Goal: Book appointment/travel/reservation

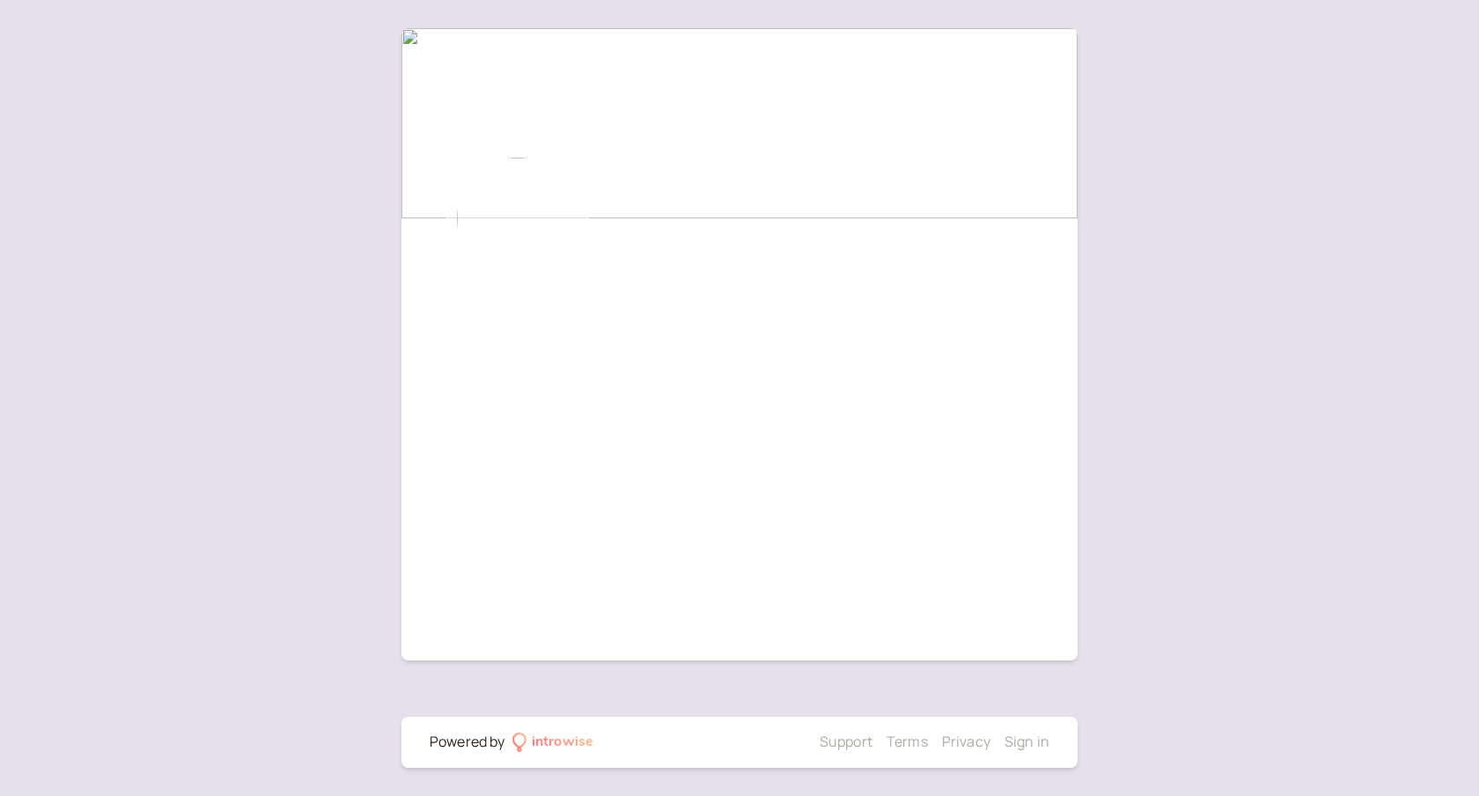
click at [531, 211] on img at bounding box center [517, 218] width 141 height 141
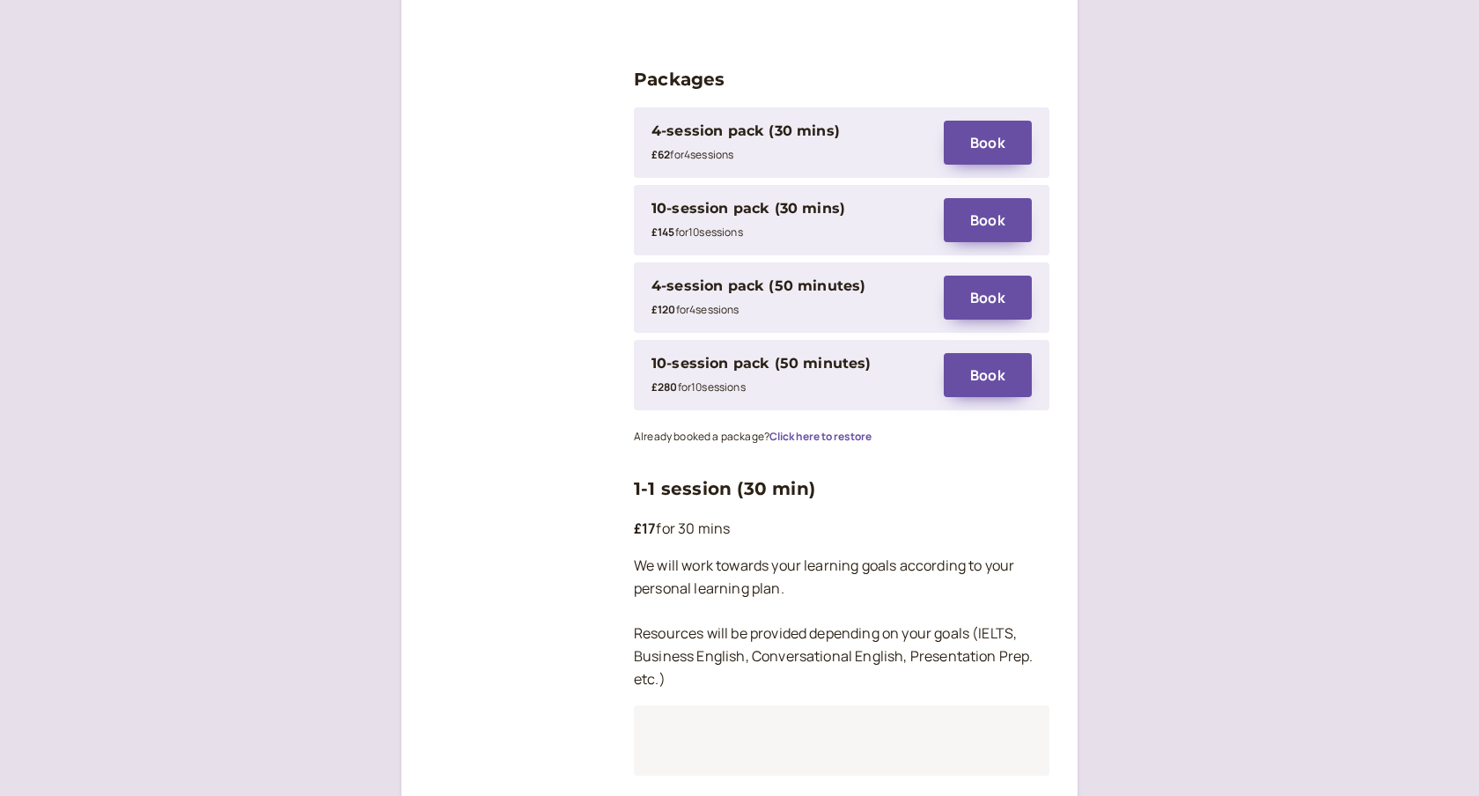
scroll to position [2583, 0]
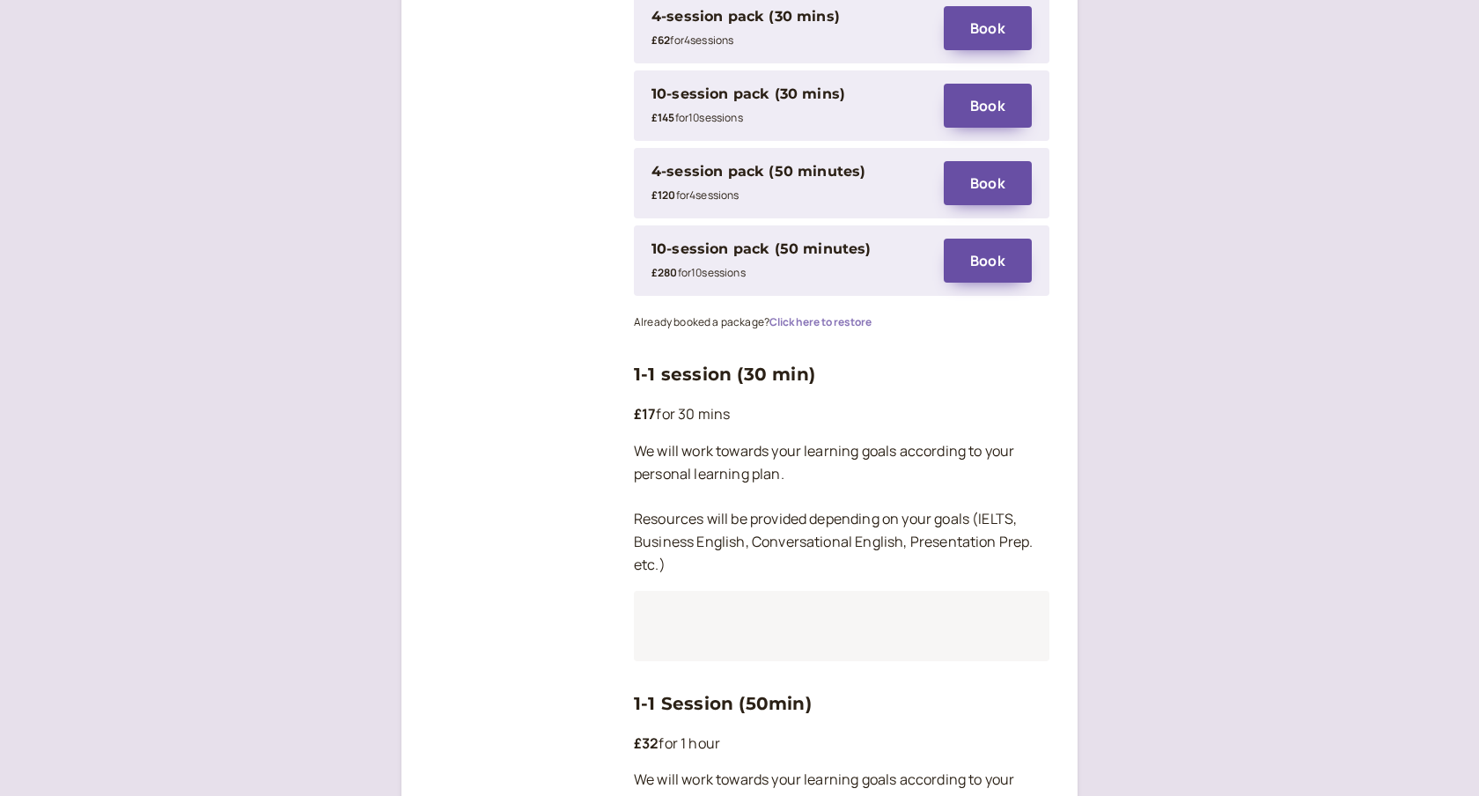
click at [840, 316] on button "Click here to restore" at bounding box center [821, 322] width 102 height 12
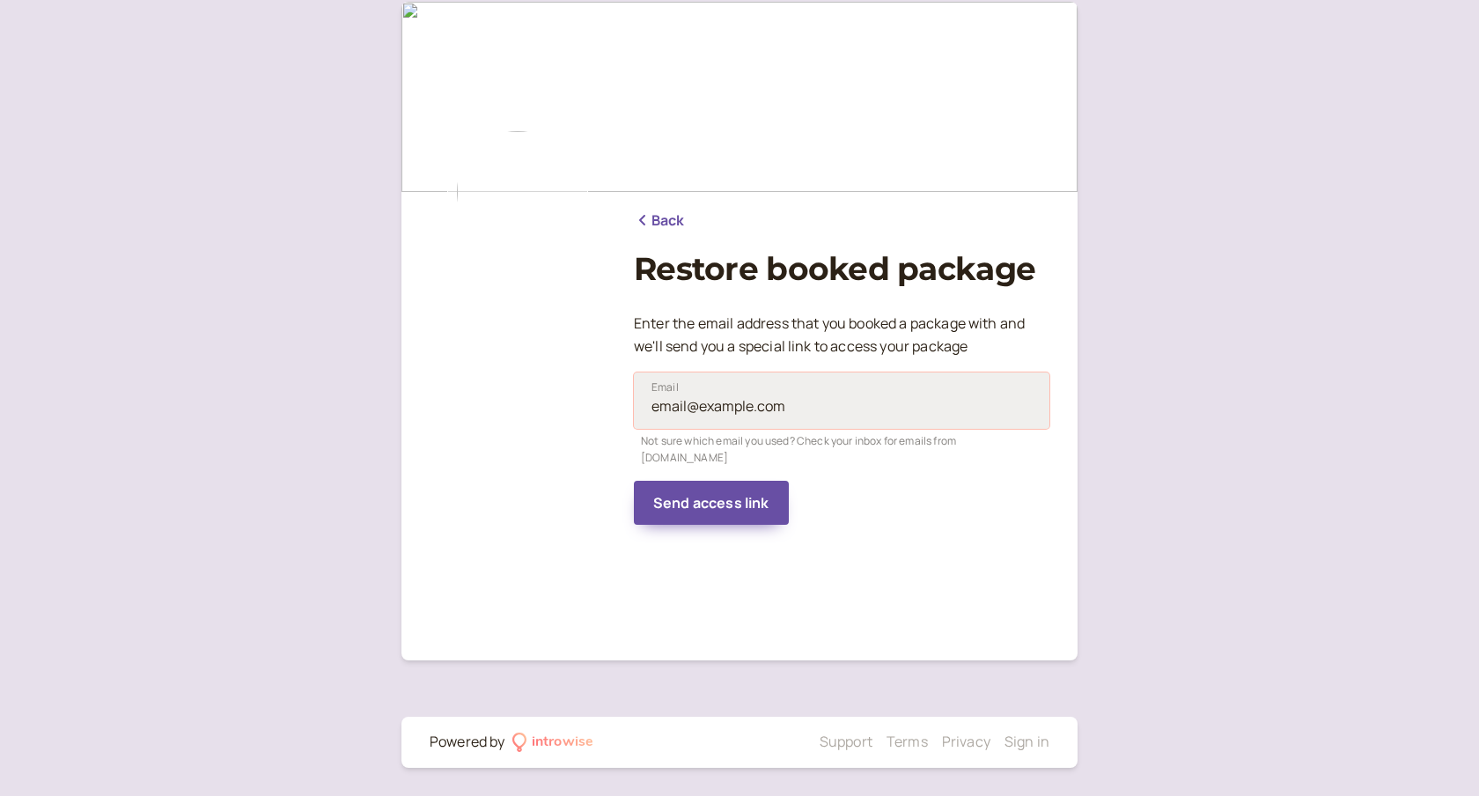
click at [731, 414] on input "Email" at bounding box center [842, 400] width 416 height 56
type input "[EMAIL_ADDRESS][PERSON_NAME][PERSON_NAME][DOMAIN_NAME]"
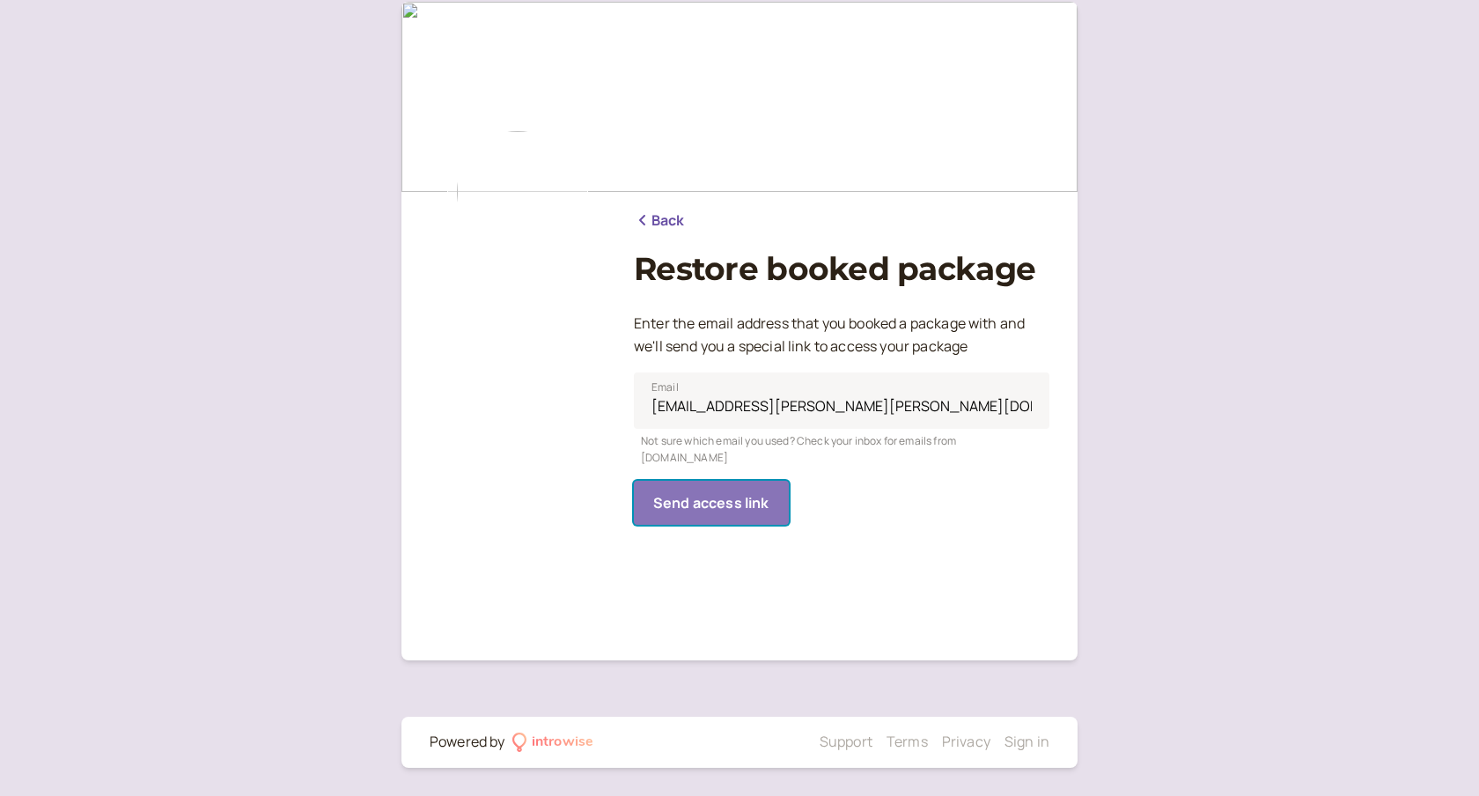
click at [731, 481] on button "Send access link" at bounding box center [711, 503] width 155 height 44
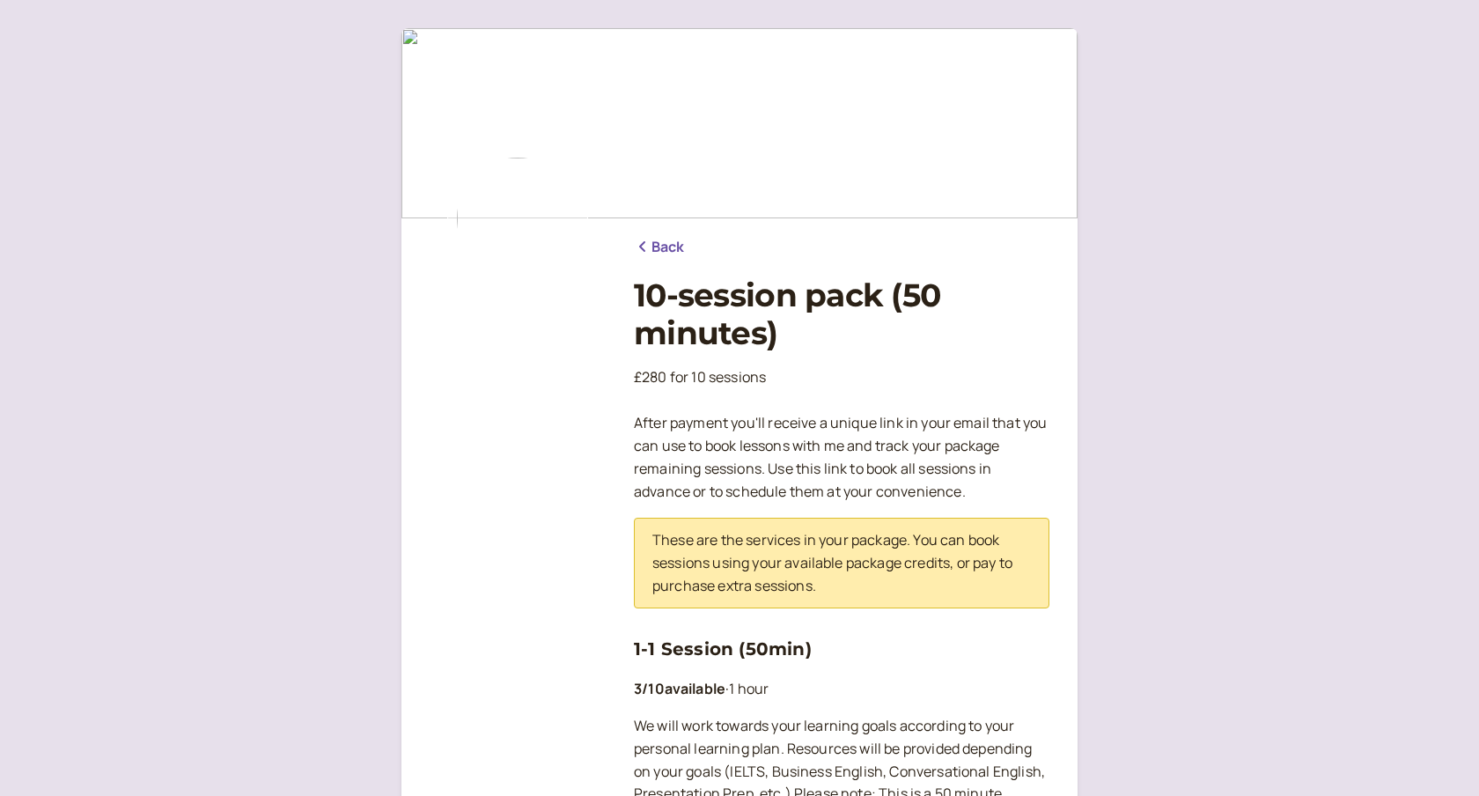
scroll to position [360, 0]
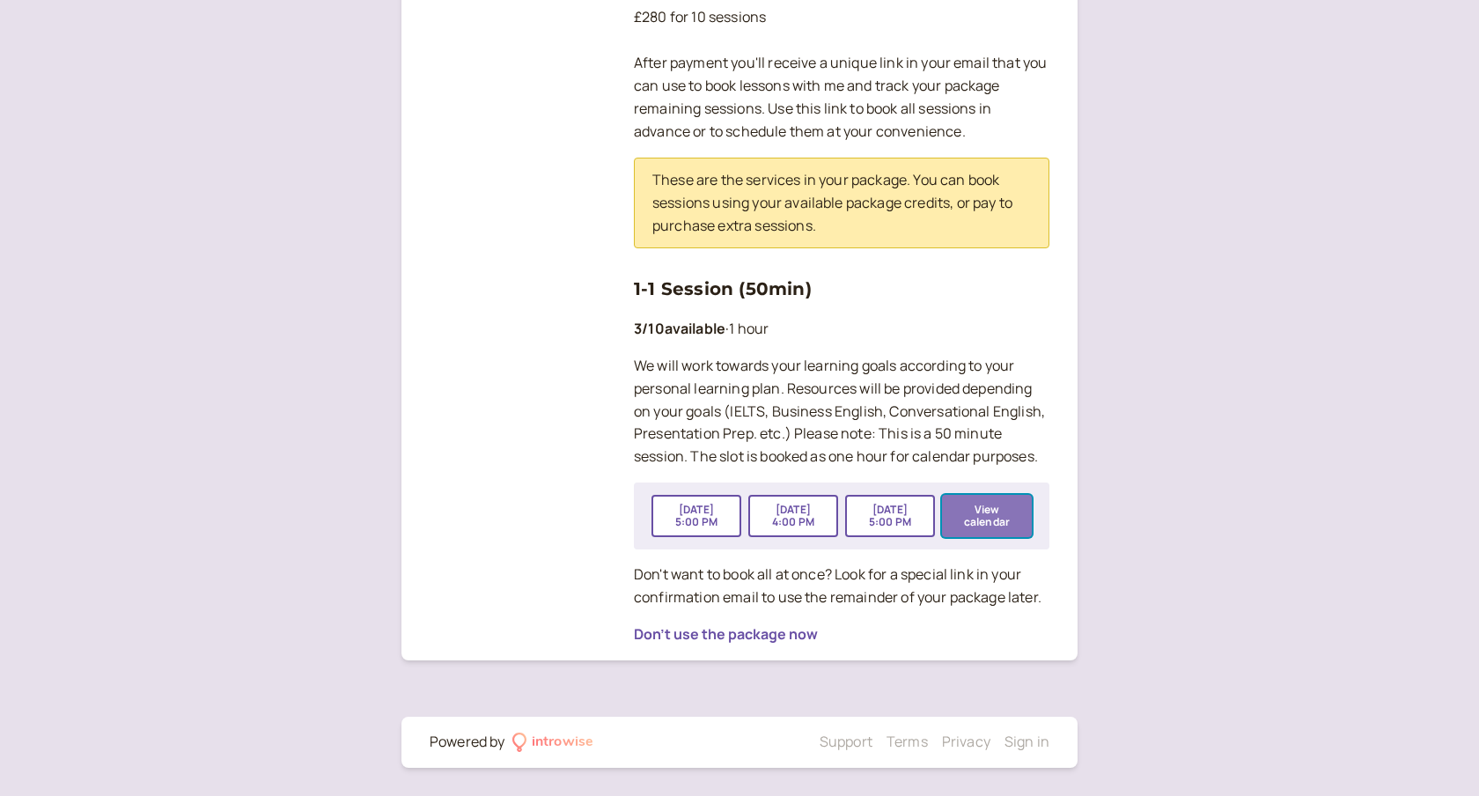
click at [991, 520] on button "View calendar" at bounding box center [987, 516] width 90 height 42
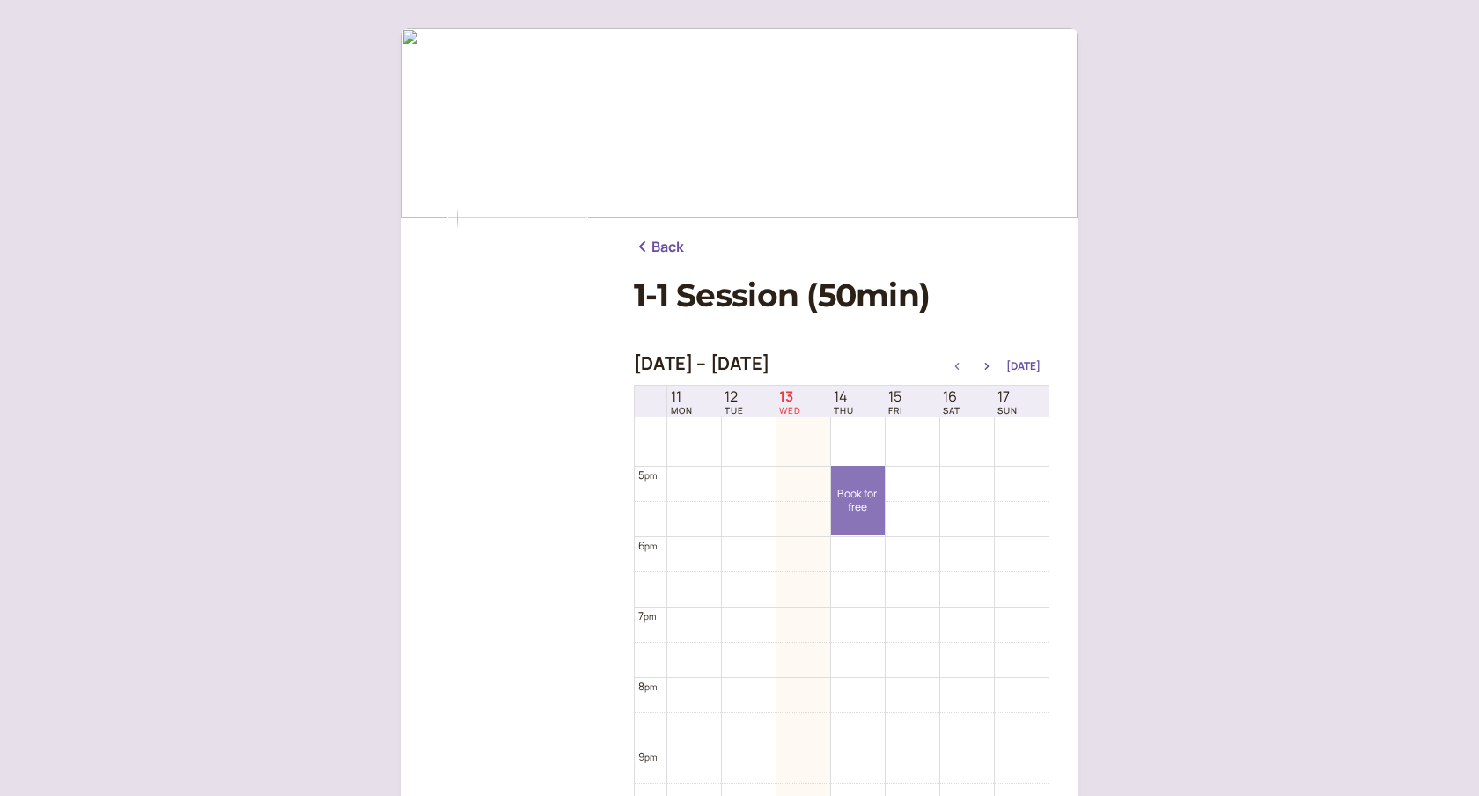
scroll to position [1167, 0]
click at [994, 364] on icon "button" at bounding box center [986, 366] width 21 height 7
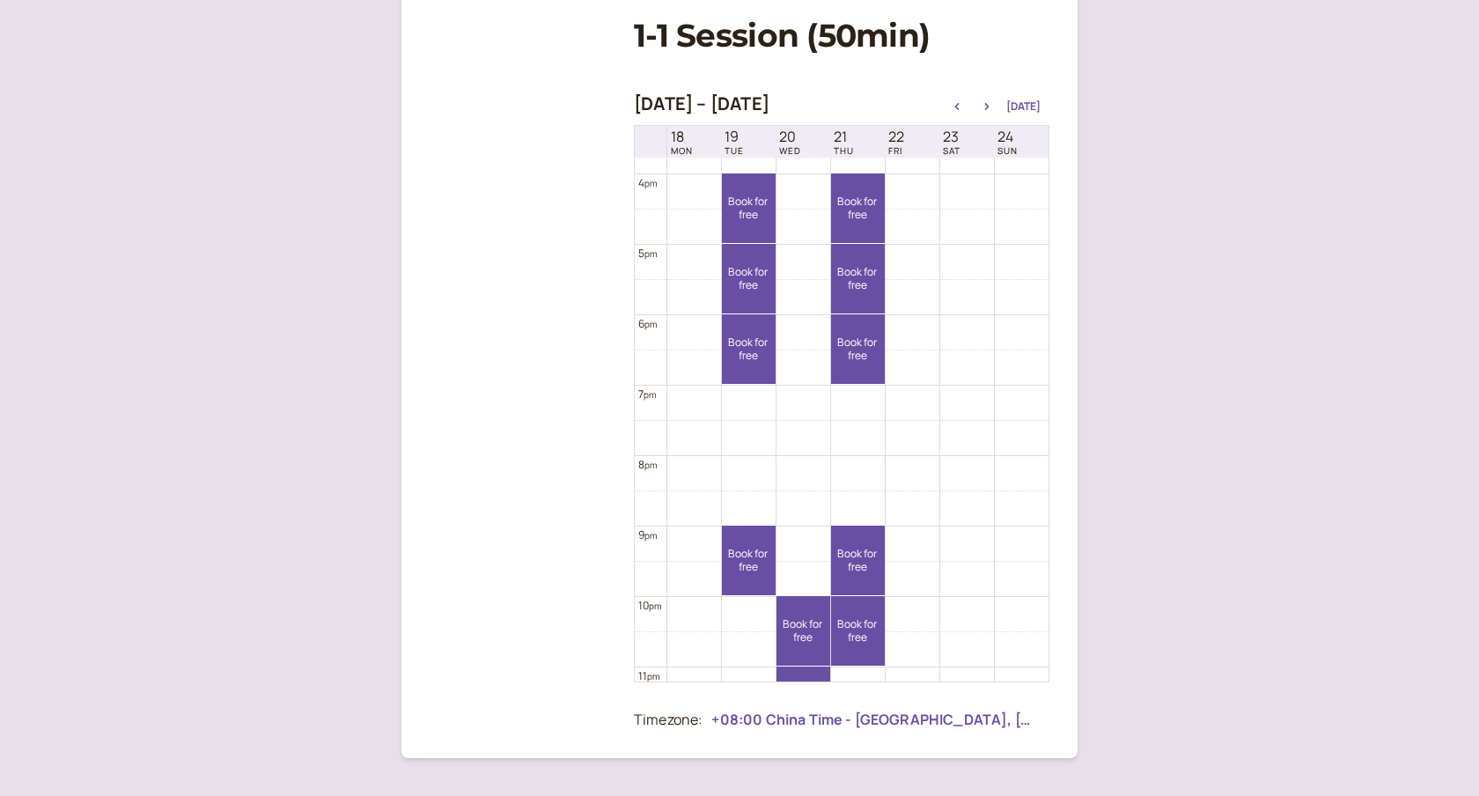
scroll to position [1112, 0]
click at [789, 731] on div at bounding box center [875, 720] width 329 height 26
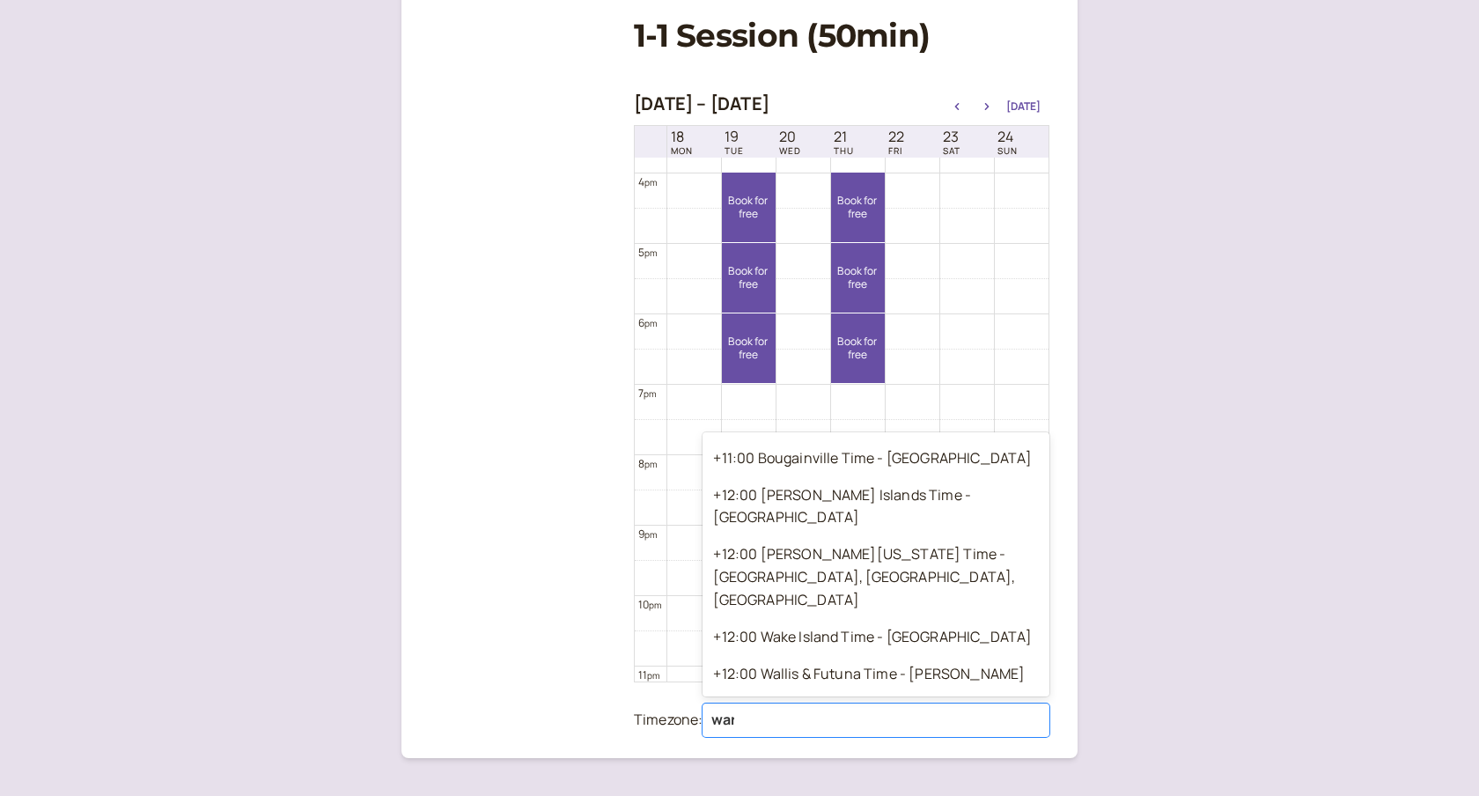
scroll to position [0, 0]
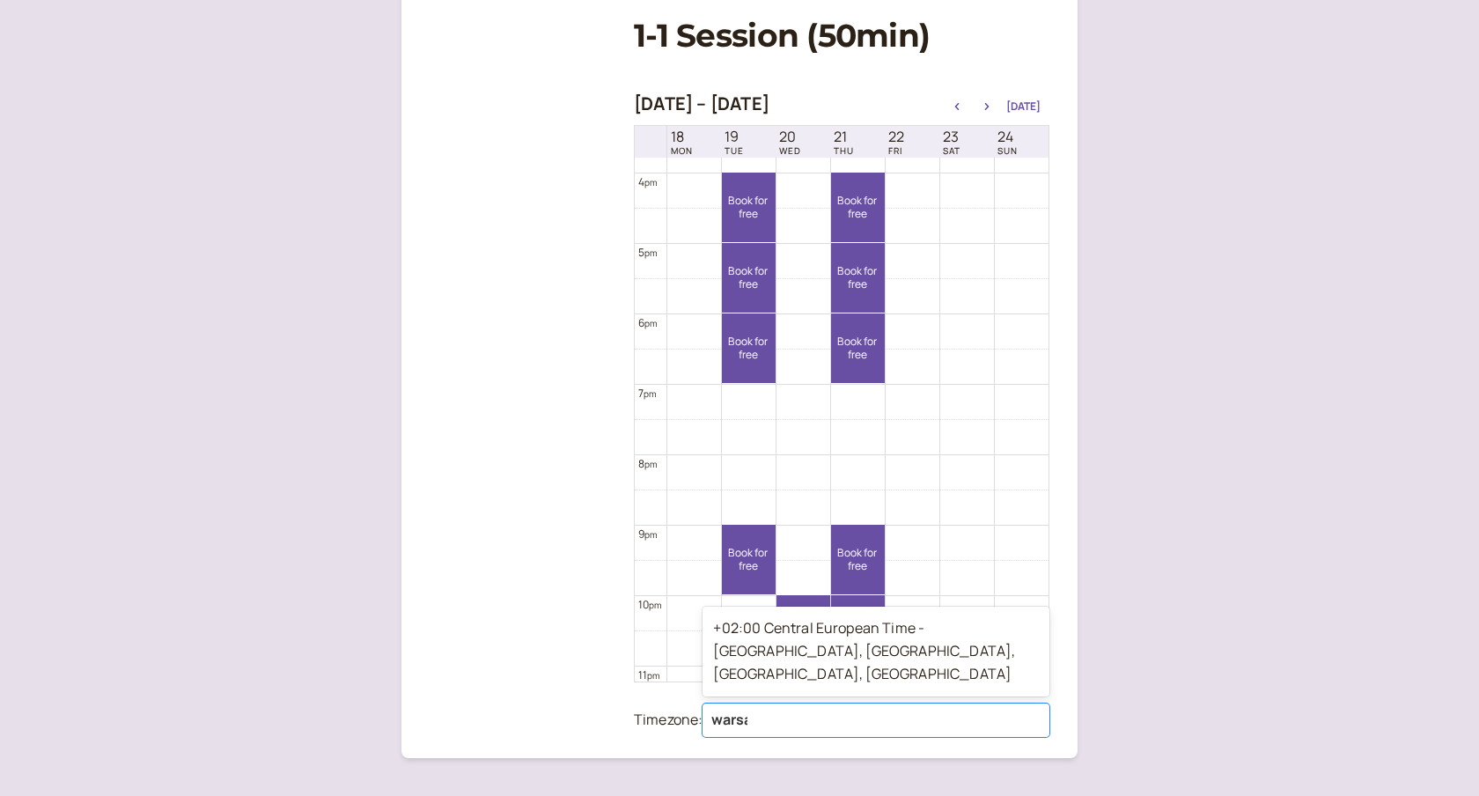
type input "warsaw"
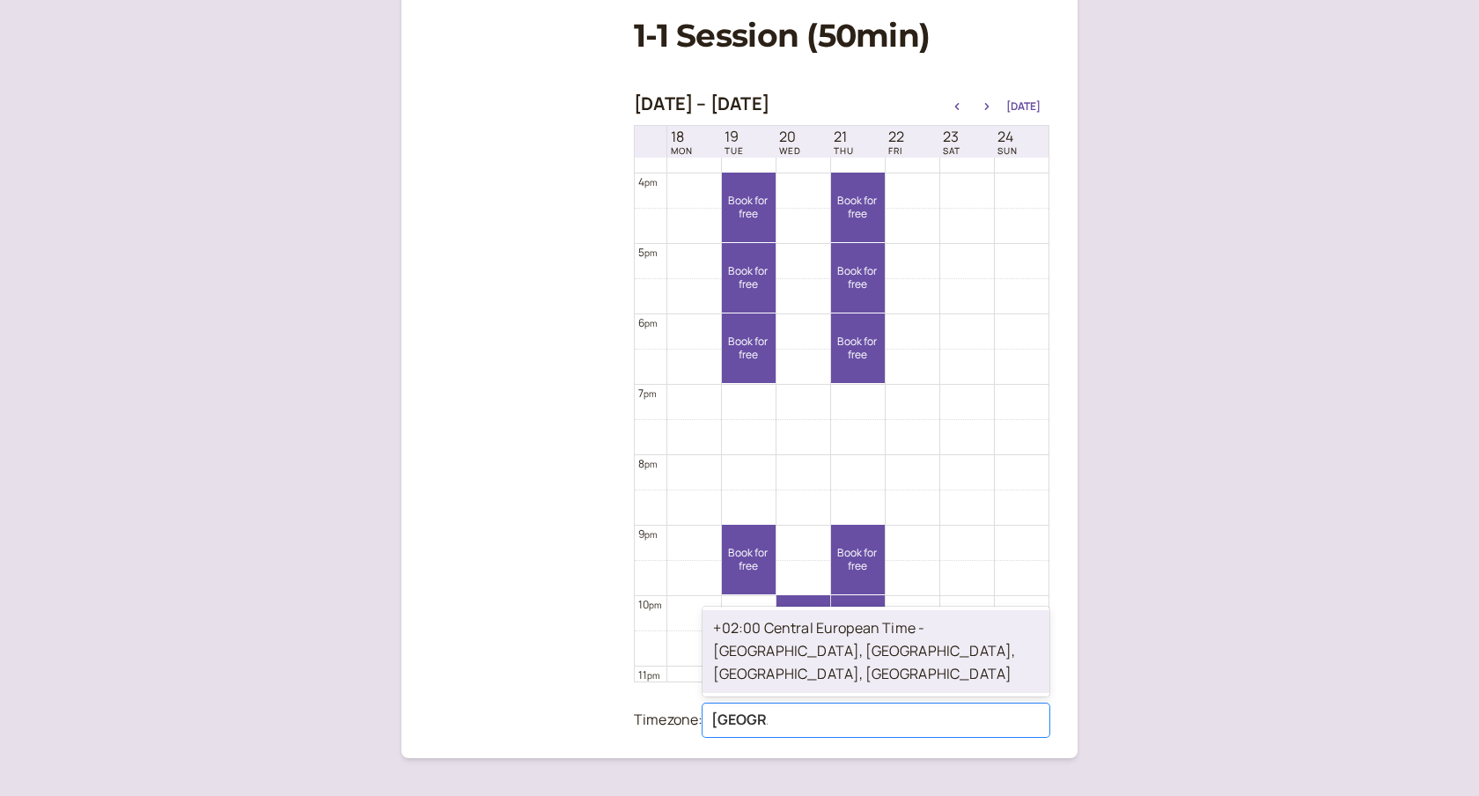
click at [844, 676] on div "+02:00 Central European Time - Warsaw, Łódź, Kraków, Wrocław" at bounding box center [876, 651] width 347 height 83
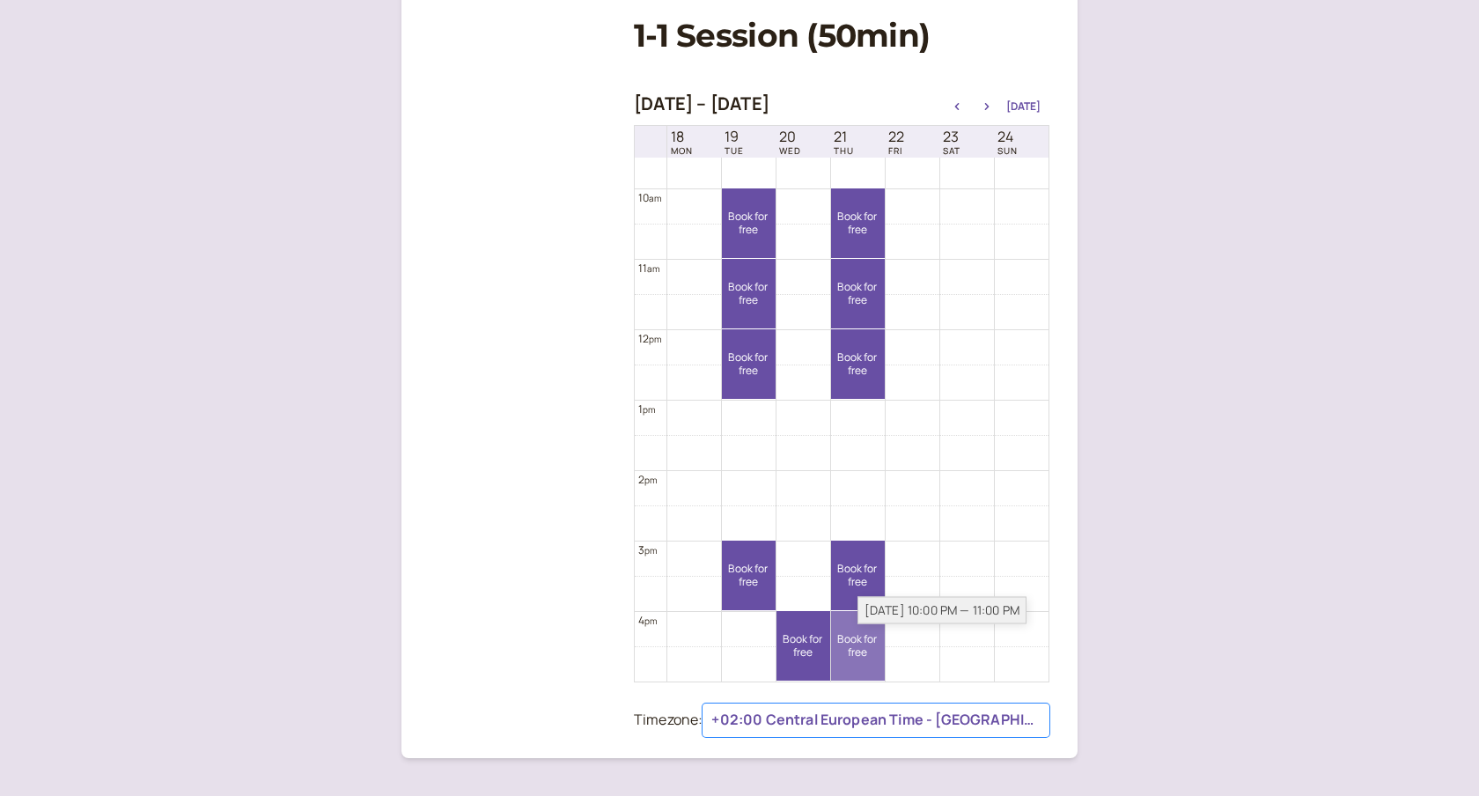
scroll to position [740, 0]
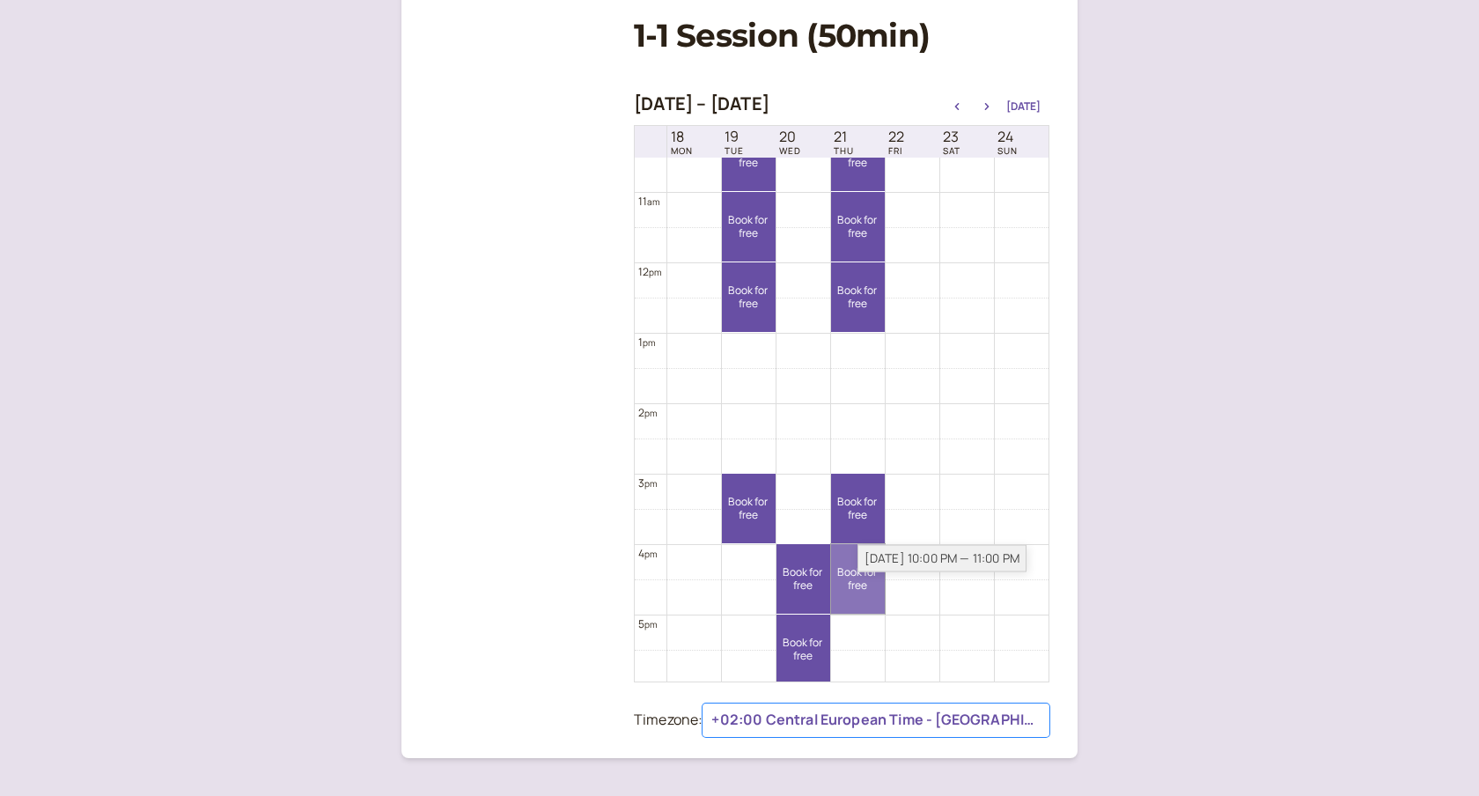
click at [862, 596] on link "Book for free free" at bounding box center [858, 579] width 54 height 70
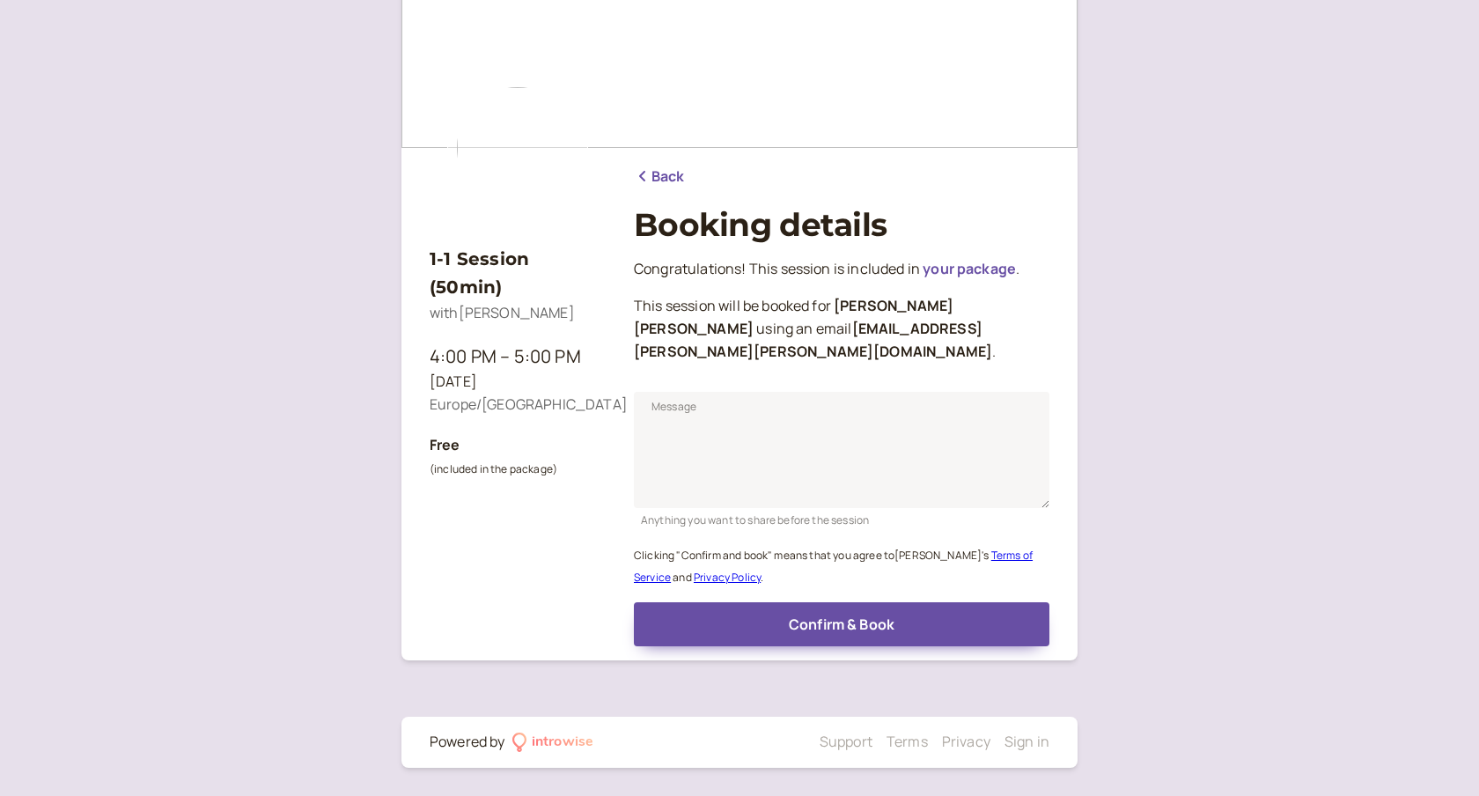
scroll to position [48, 0]
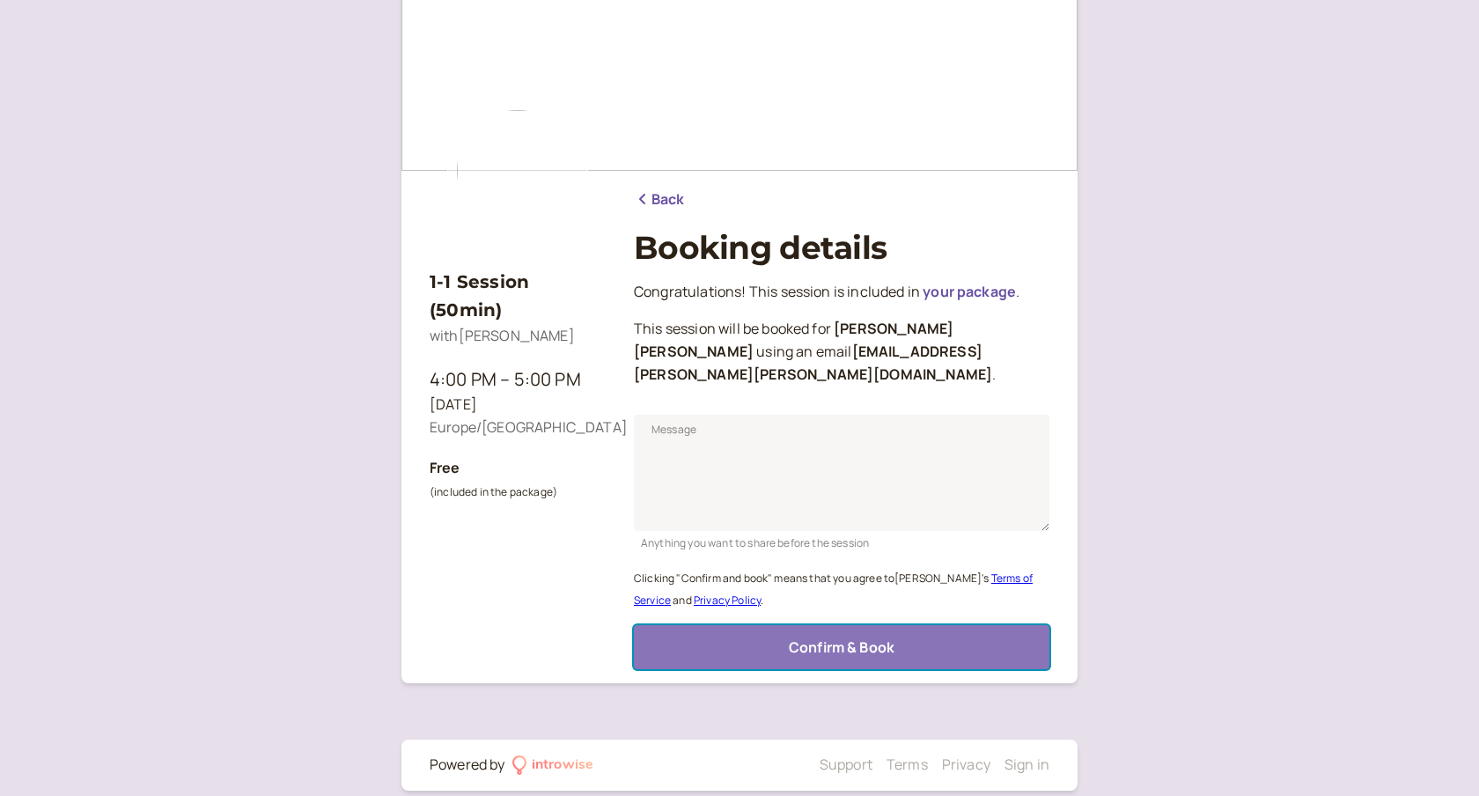
click at [859, 637] on span "Confirm & Book" at bounding box center [842, 646] width 106 height 19
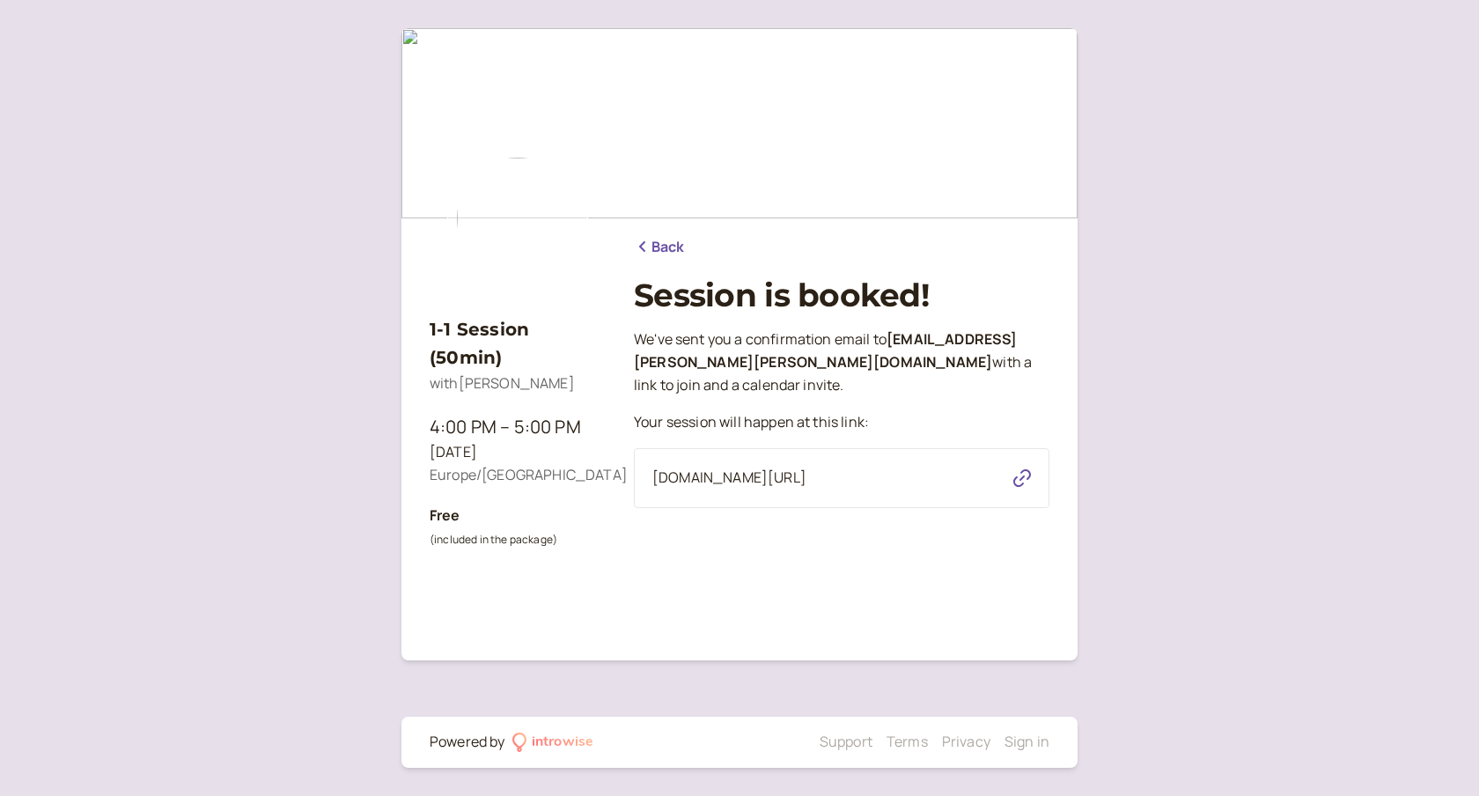
scroll to position [0, 0]
click at [663, 252] on link "Back" at bounding box center [659, 247] width 51 height 23
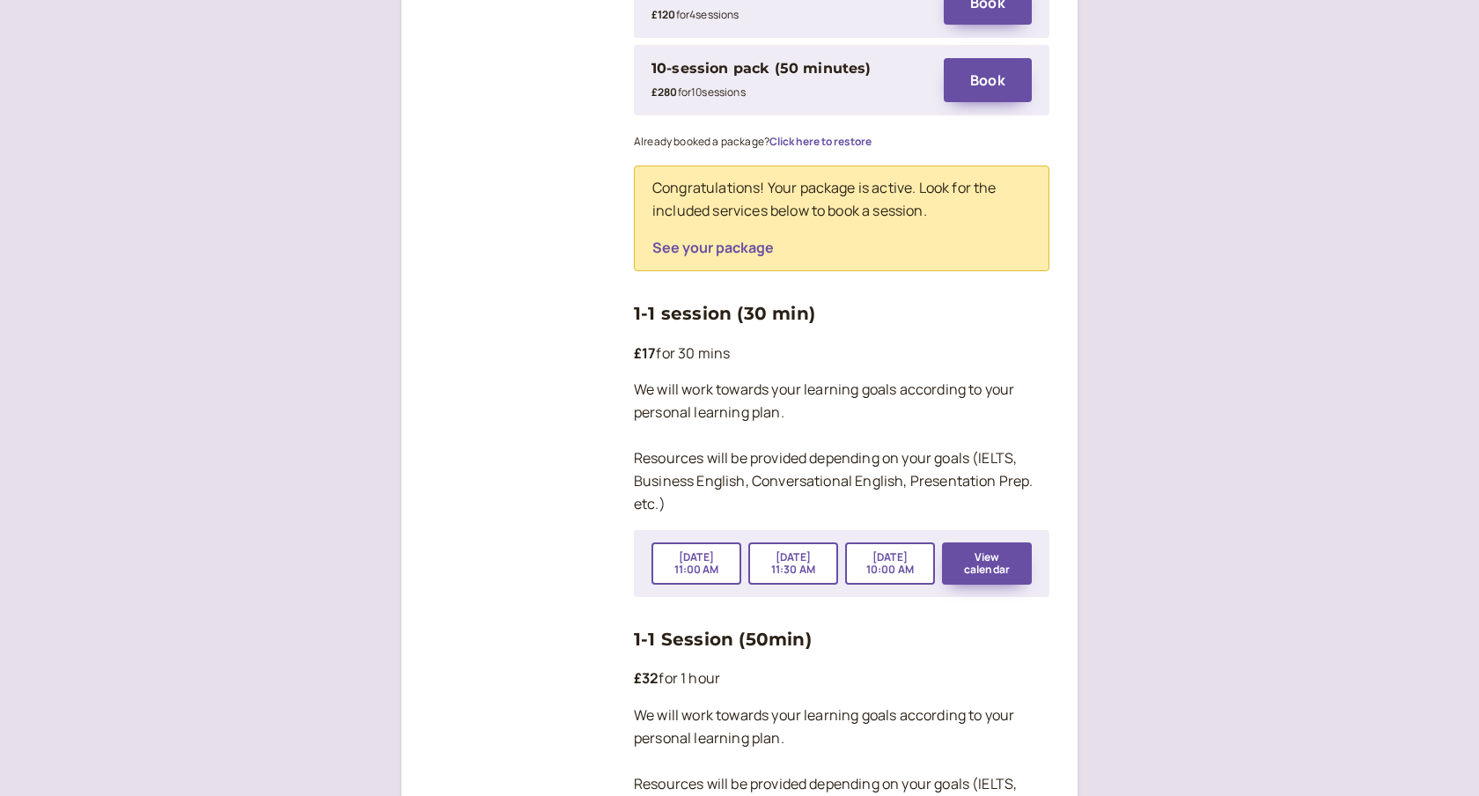
scroll to position [2571, 0]
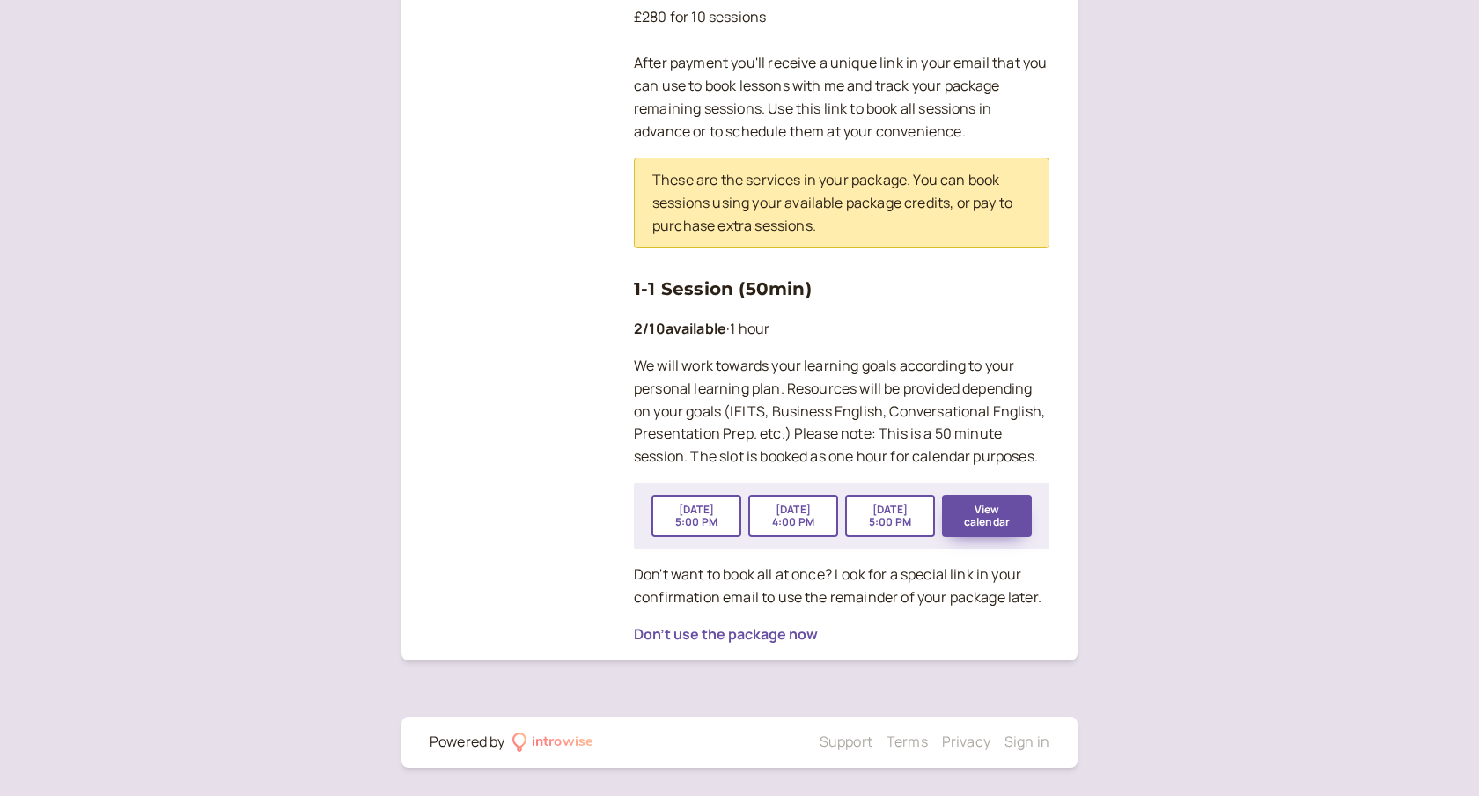
scroll to position [360, 0]
click at [1016, 513] on button "View calendar" at bounding box center [987, 516] width 90 height 42
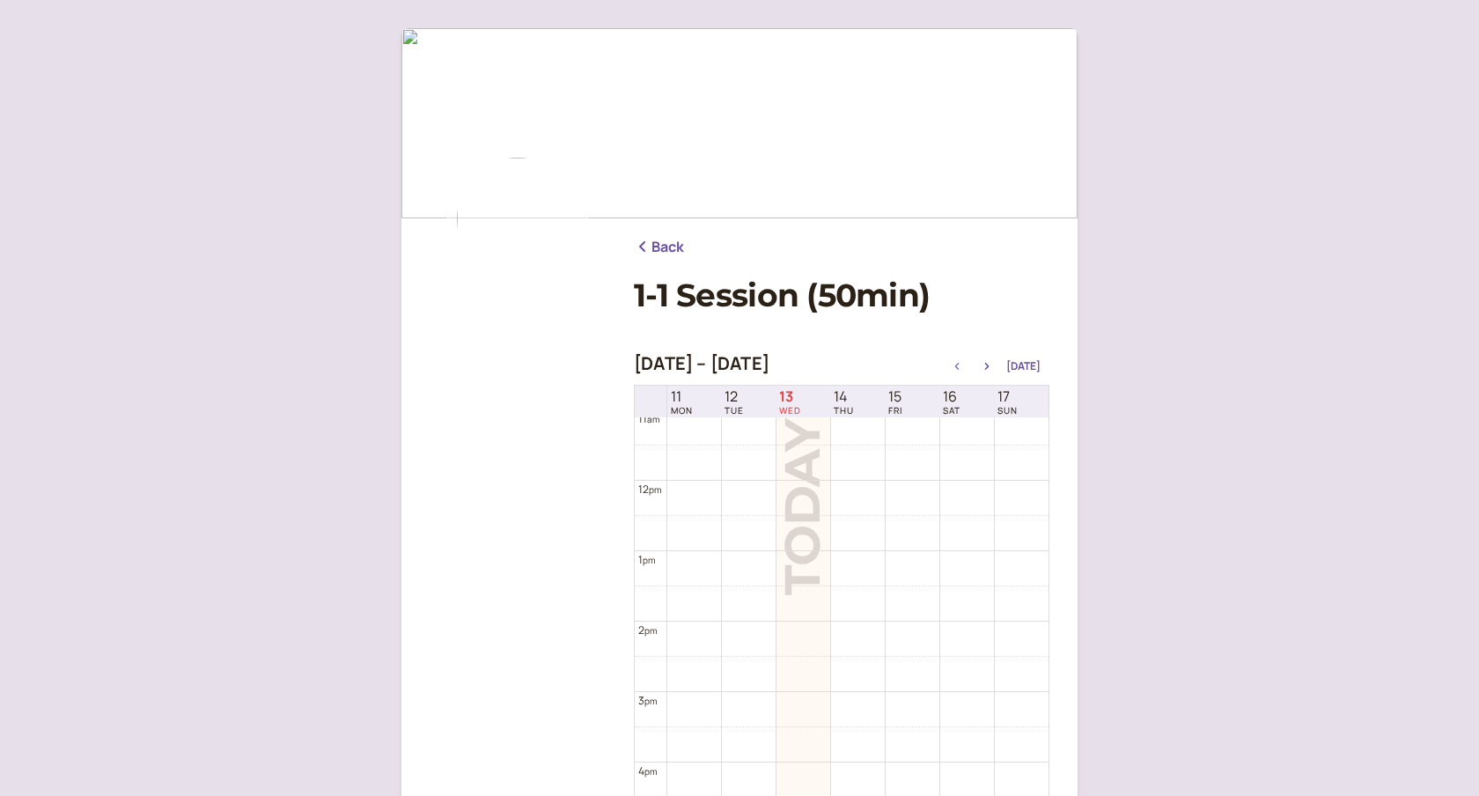
scroll to position [951, 0]
click at [990, 367] on icon "button" at bounding box center [987, 366] width 4 height 7
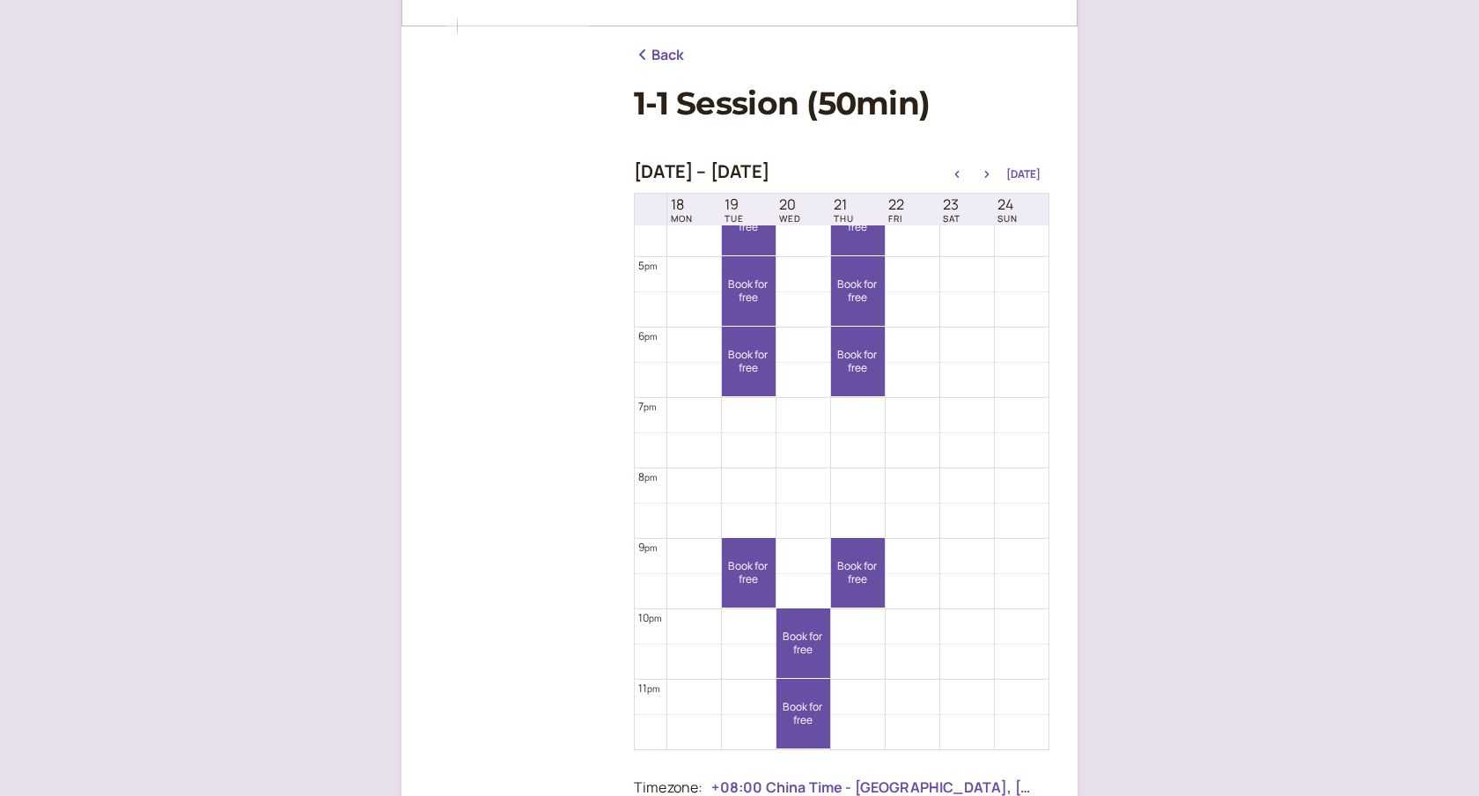
scroll to position [203, 0]
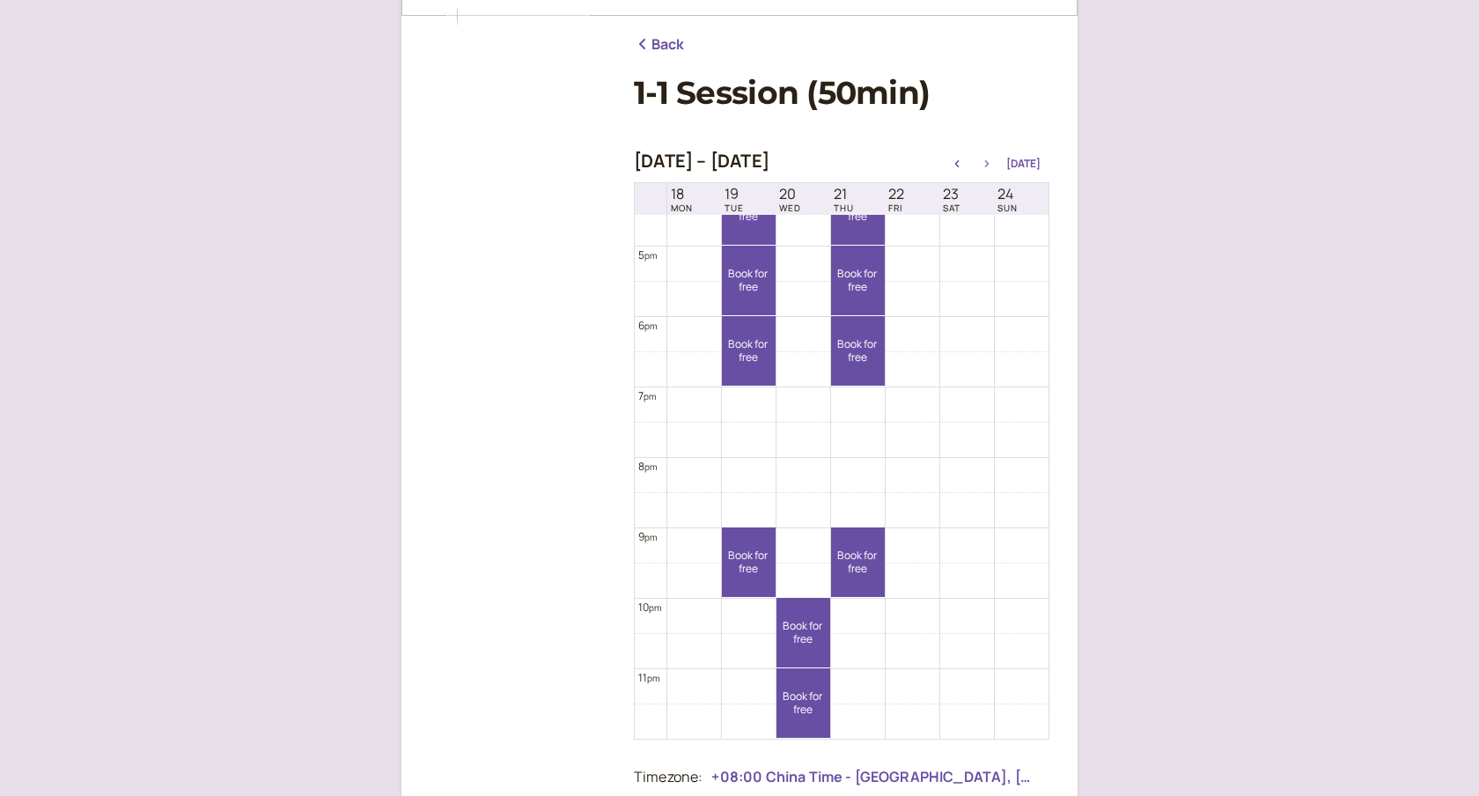
click at [988, 158] on button "button" at bounding box center [986, 164] width 21 height 12
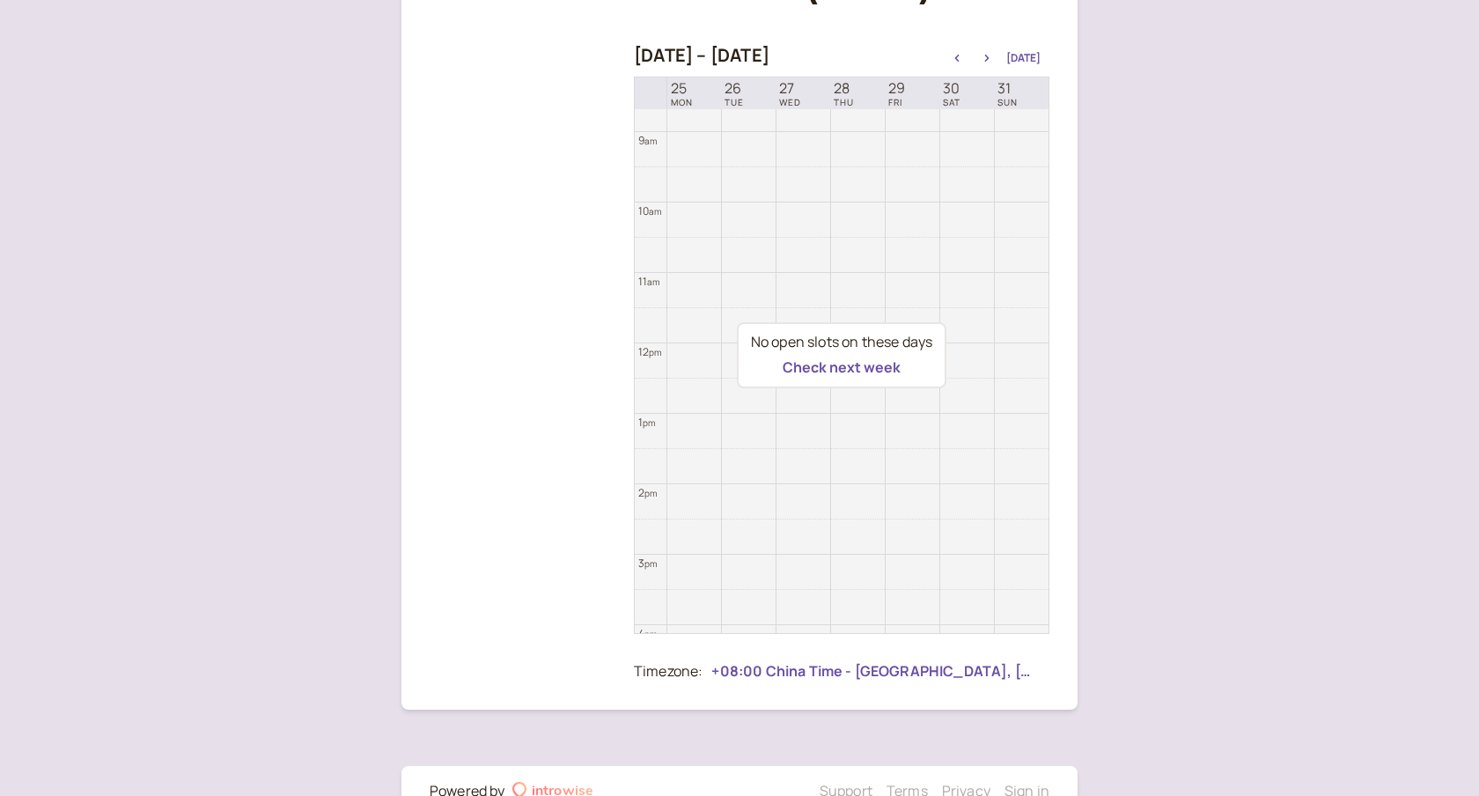
scroll to position [250, 0]
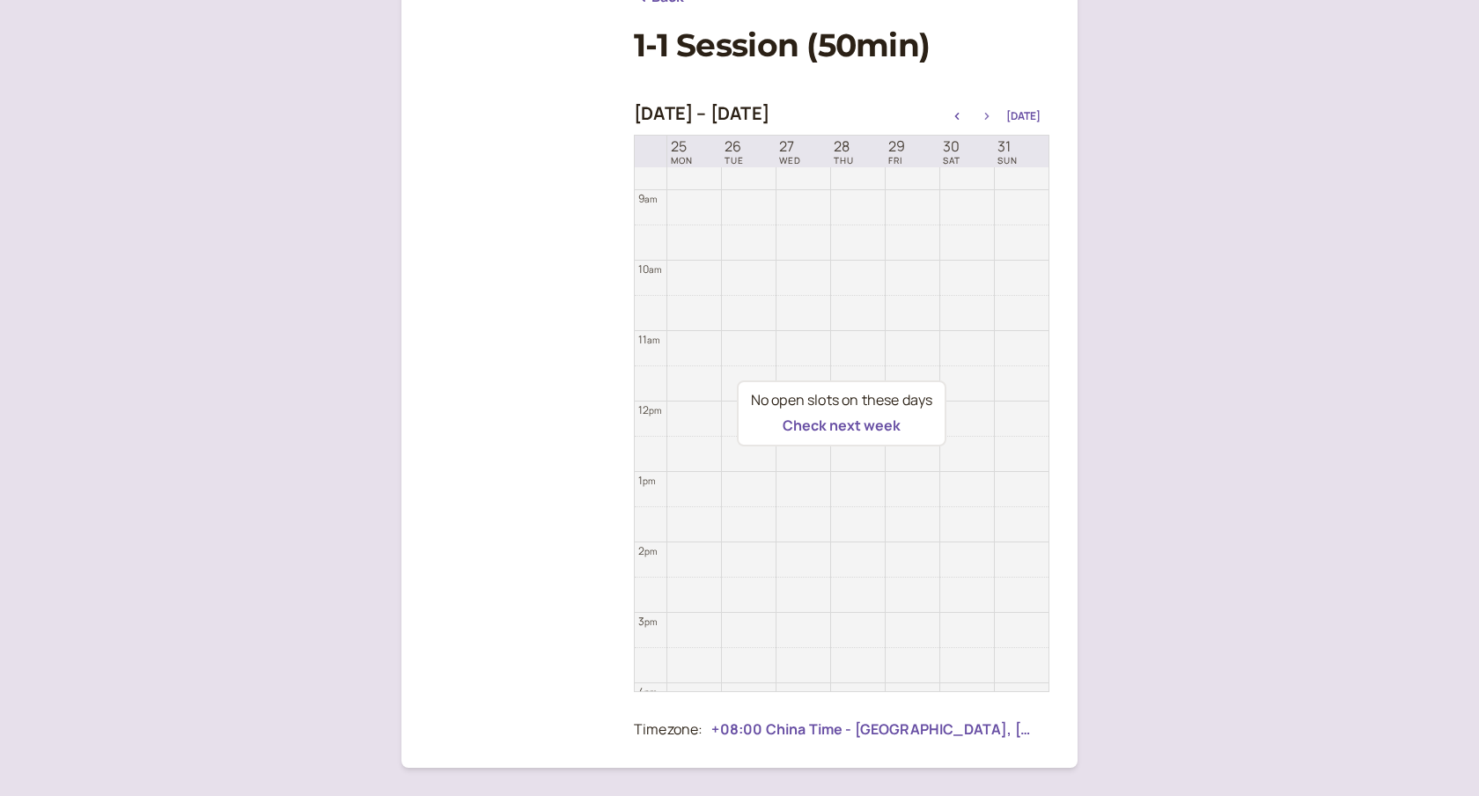
click at [994, 117] on icon "button" at bounding box center [986, 116] width 21 height 7
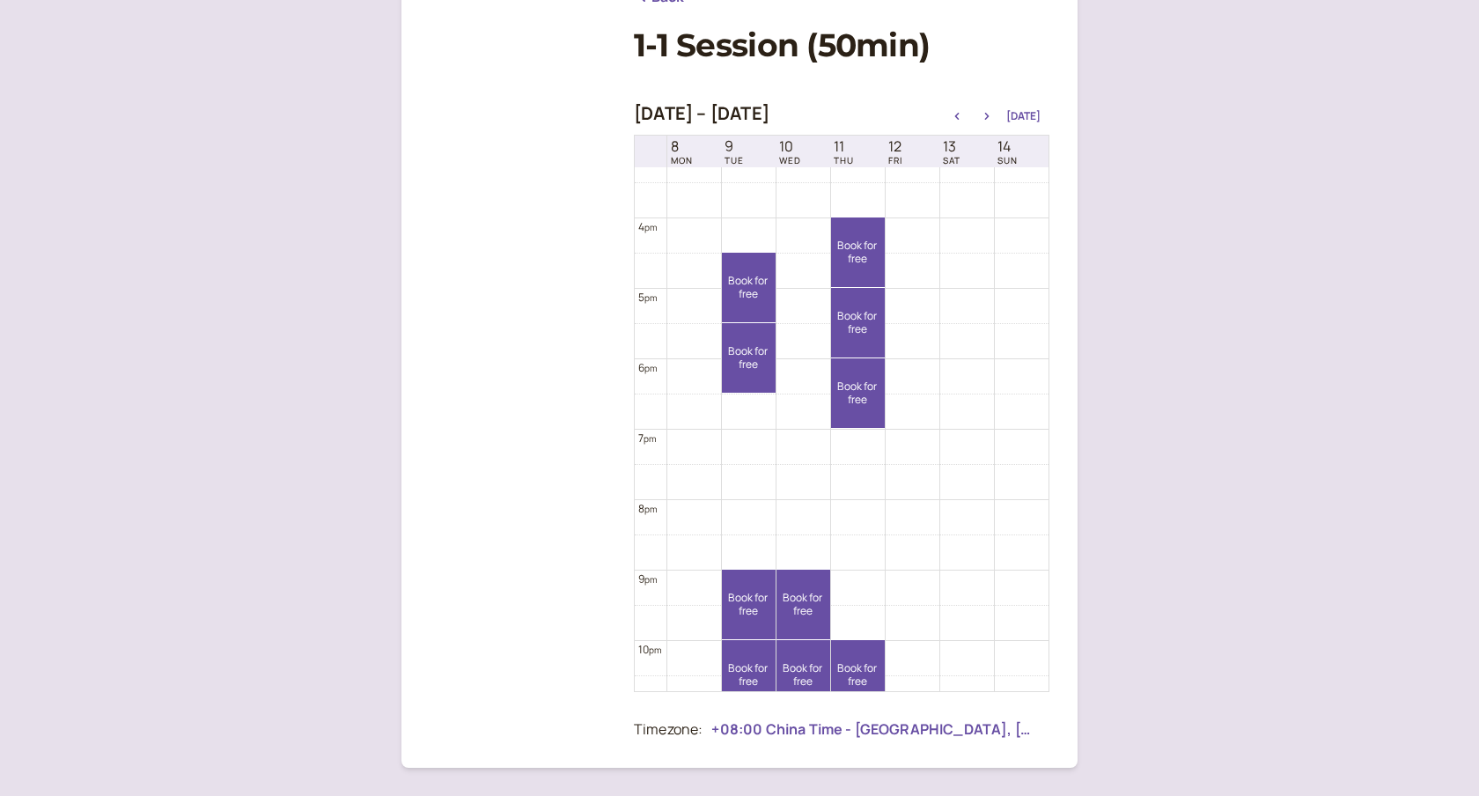
scroll to position [1123, 0]
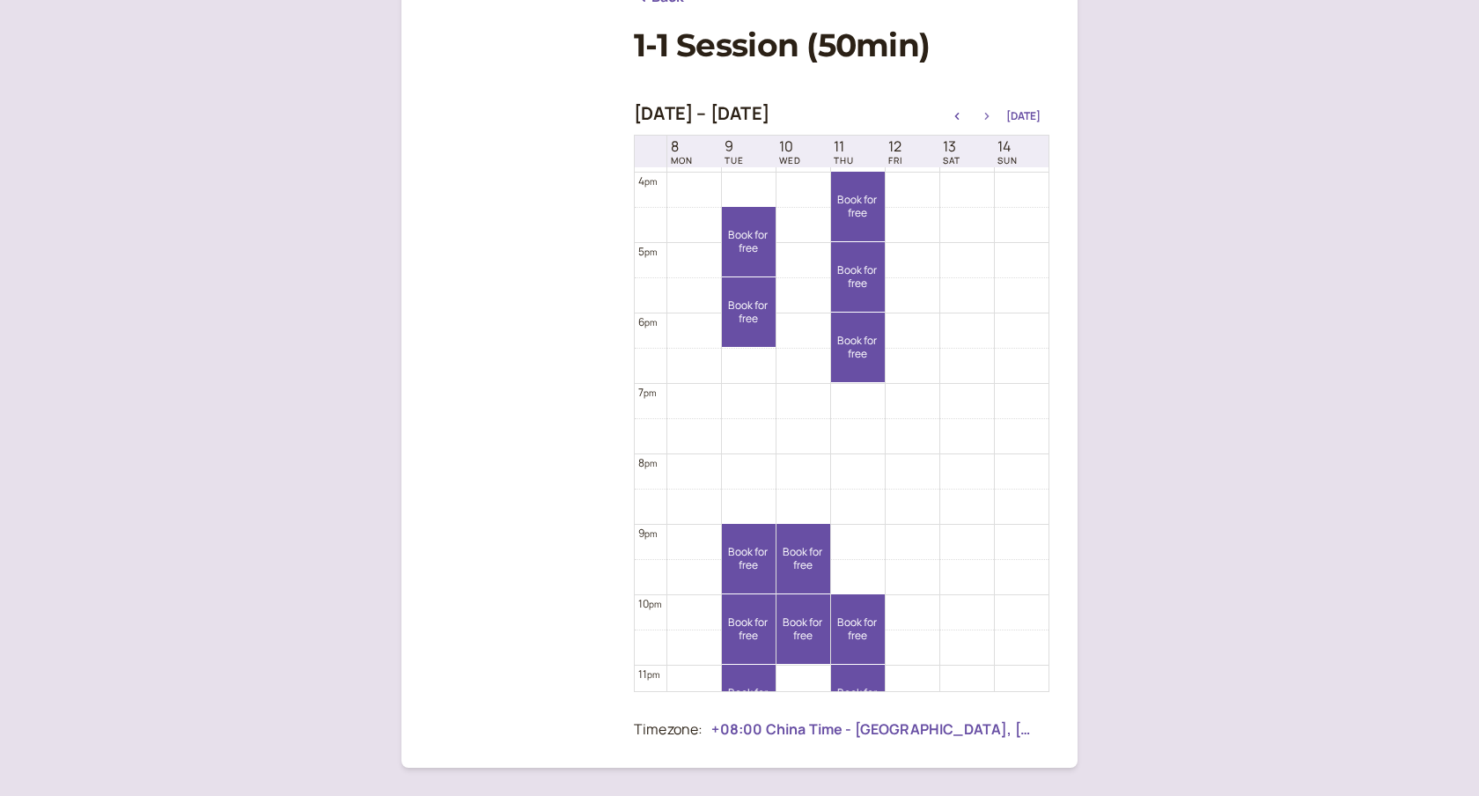
click at [990, 115] on icon "button" at bounding box center [987, 116] width 4 height 7
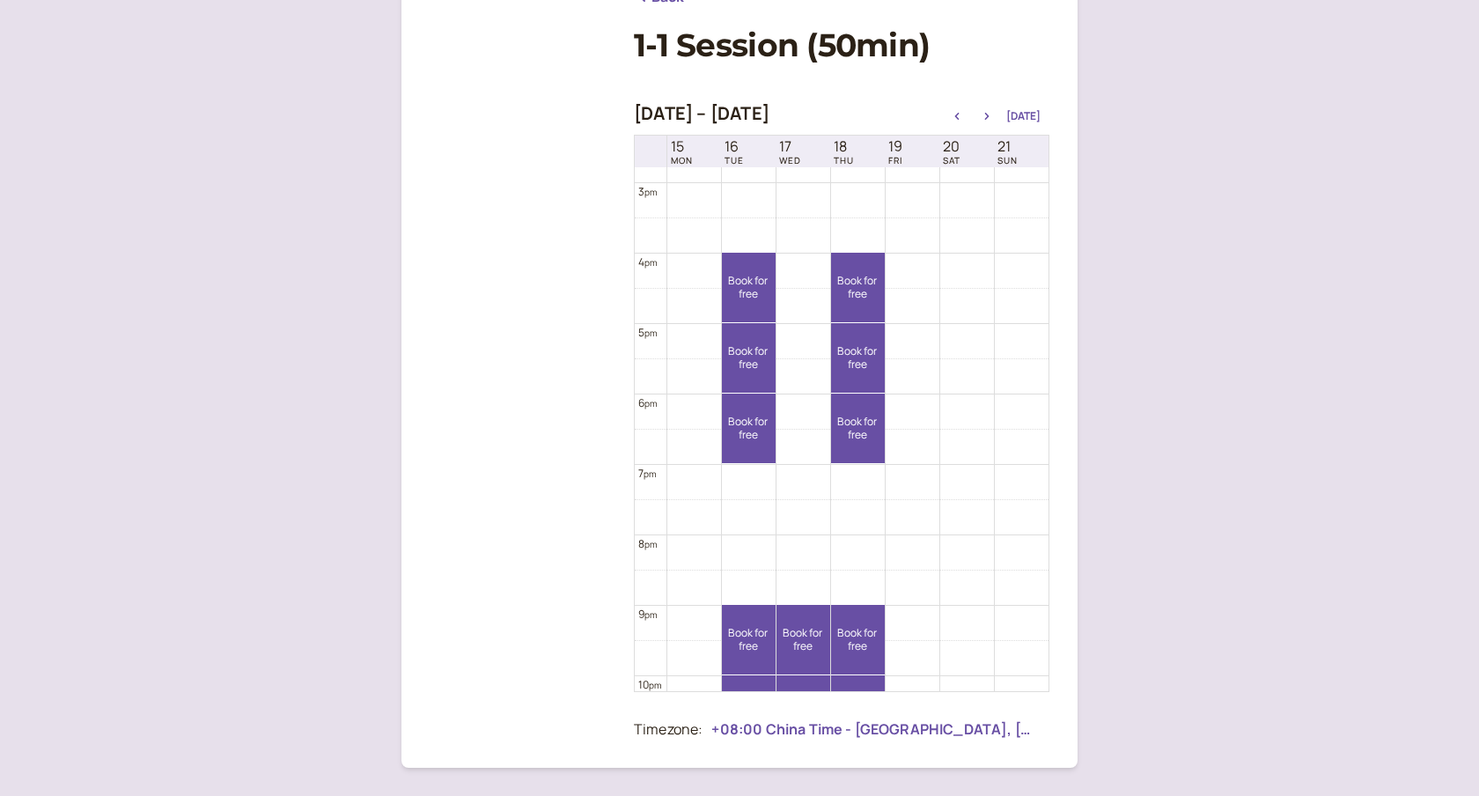
scroll to position [1051, 0]
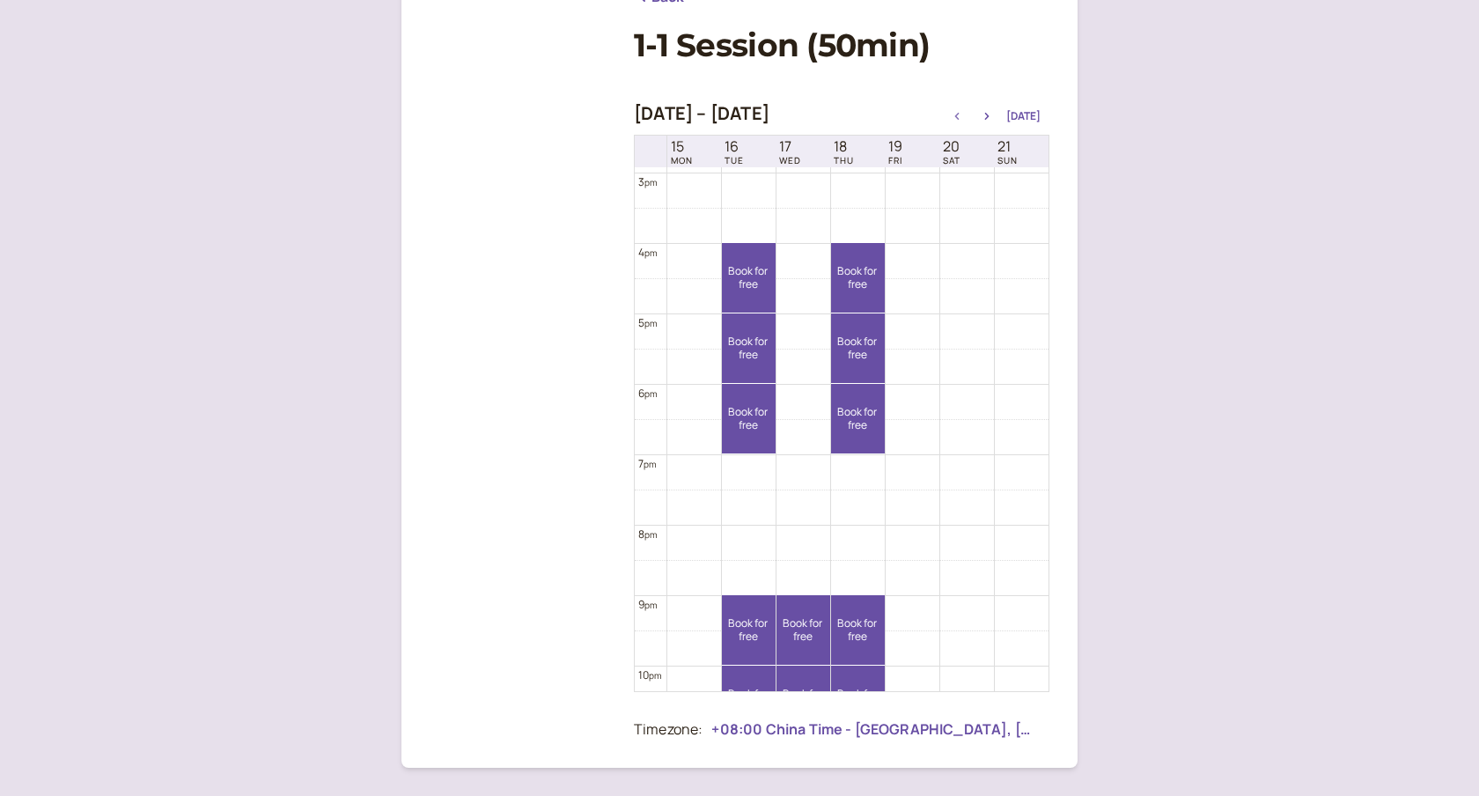
click at [960, 114] on icon "button" at bounding box center [957, 116] width 4 height 7
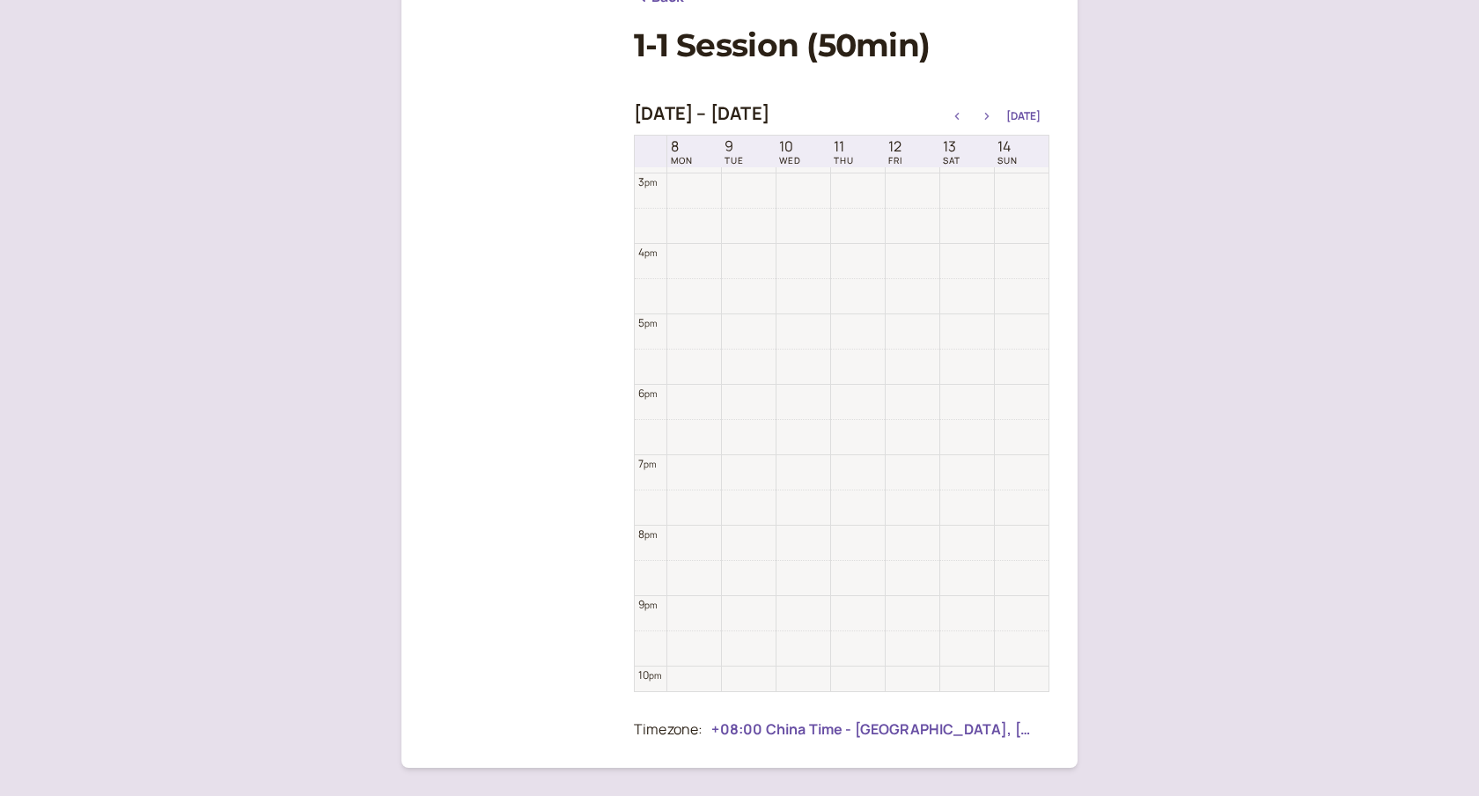
scroll to position [564, 0]
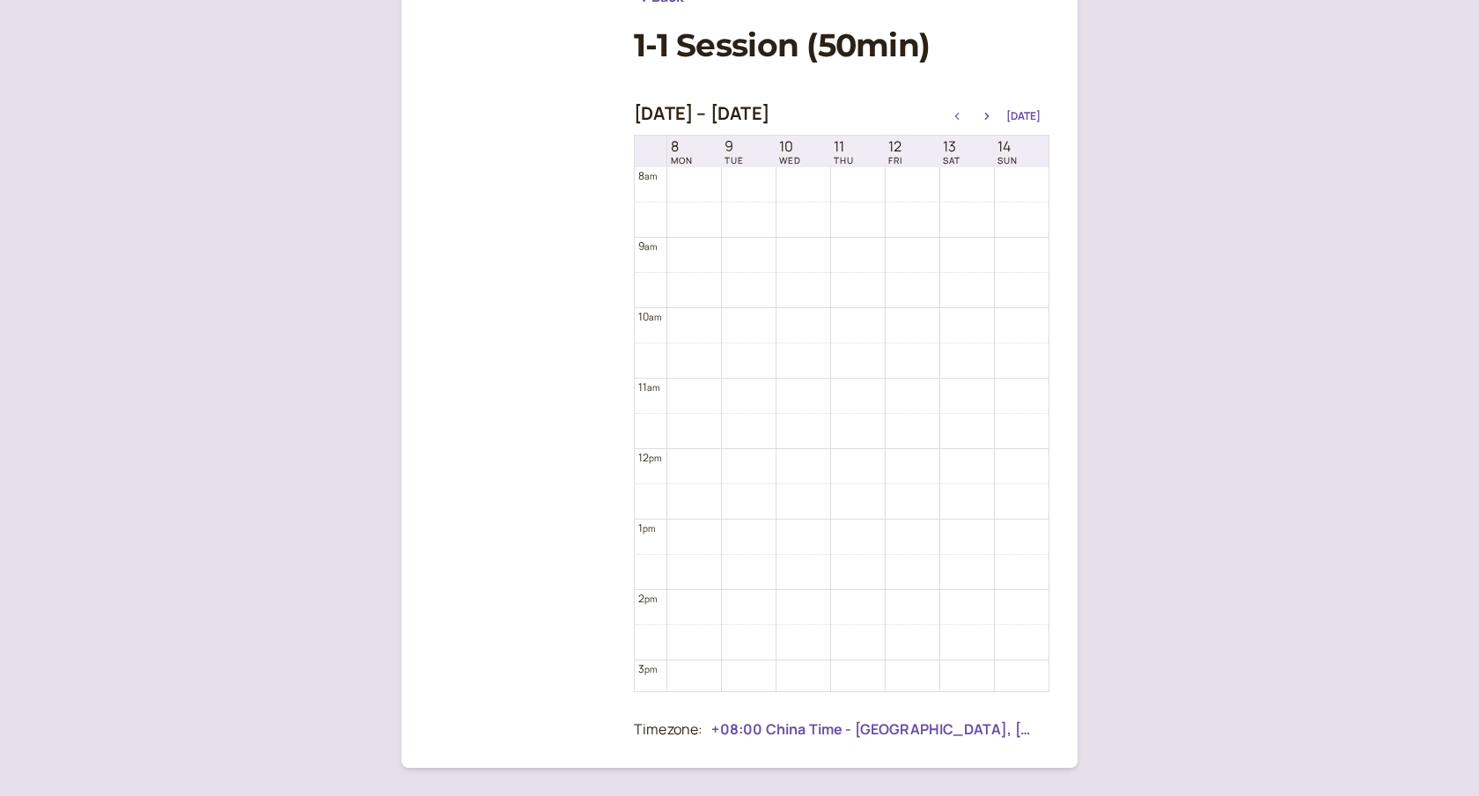
click at [964, 114] on icon "button" at bounding box center [957, 116] width 21 height 7
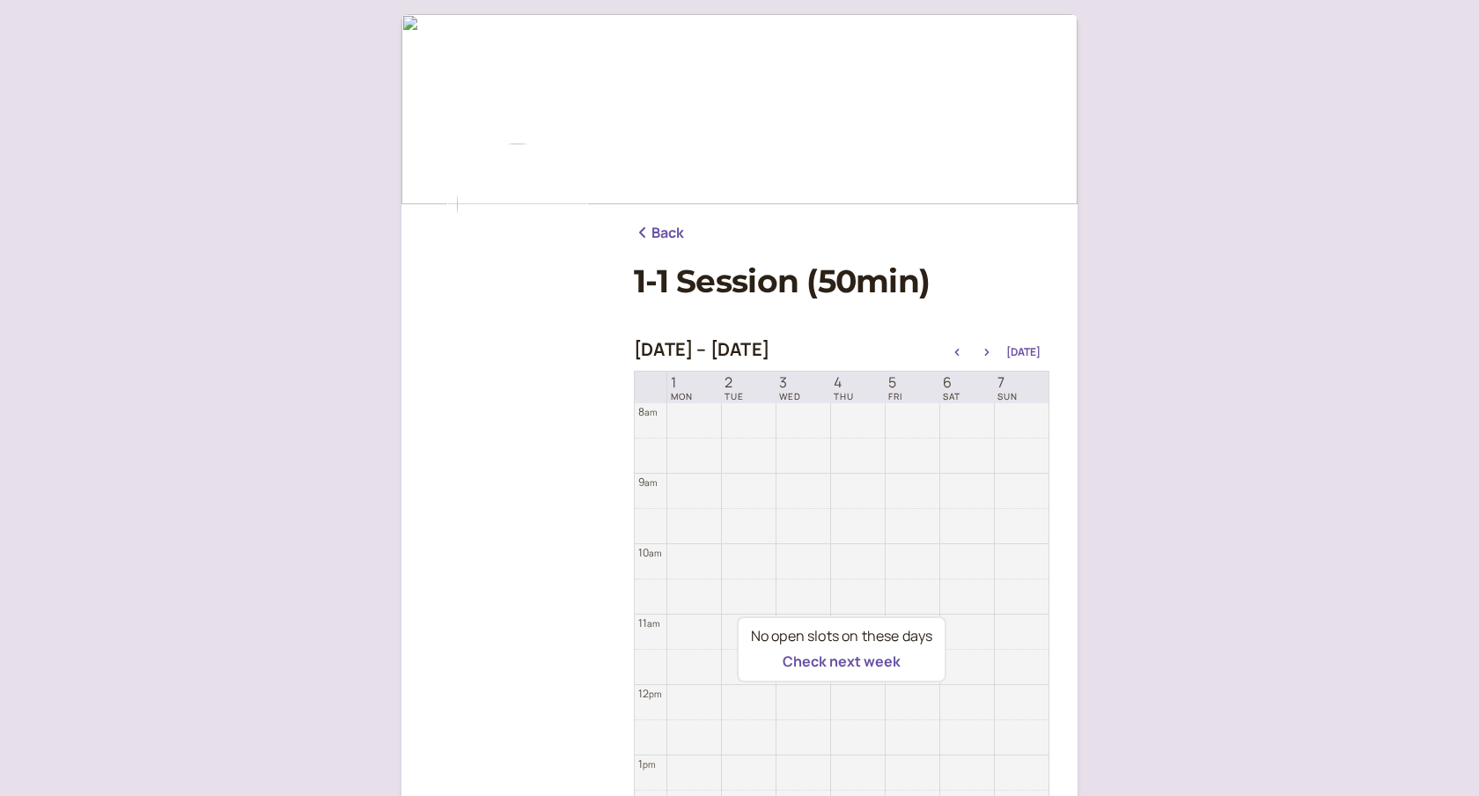
scroll to position [21, 0]
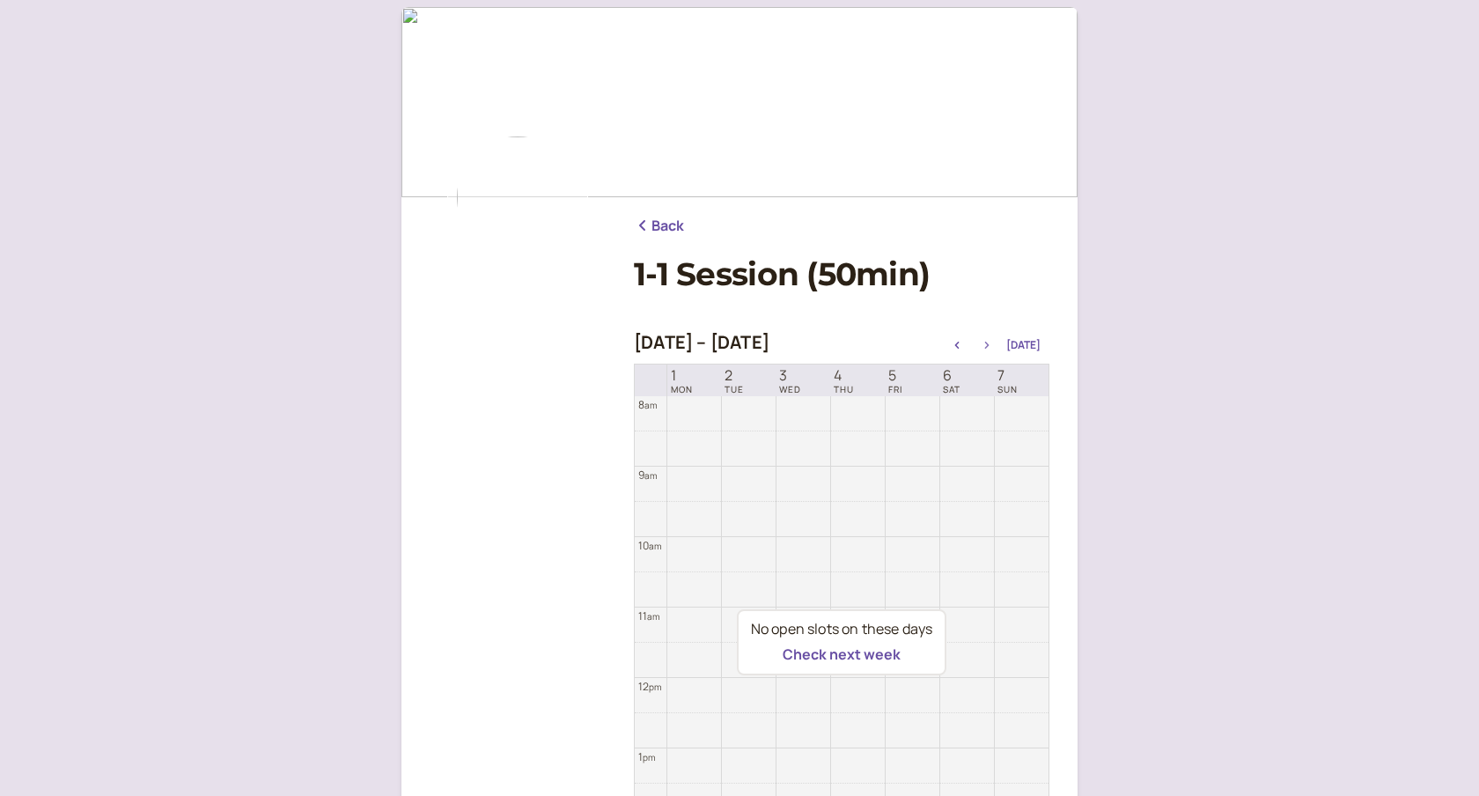
click at [991, 341] on button "button" at bounding box center [986, 345] width 21 height 12
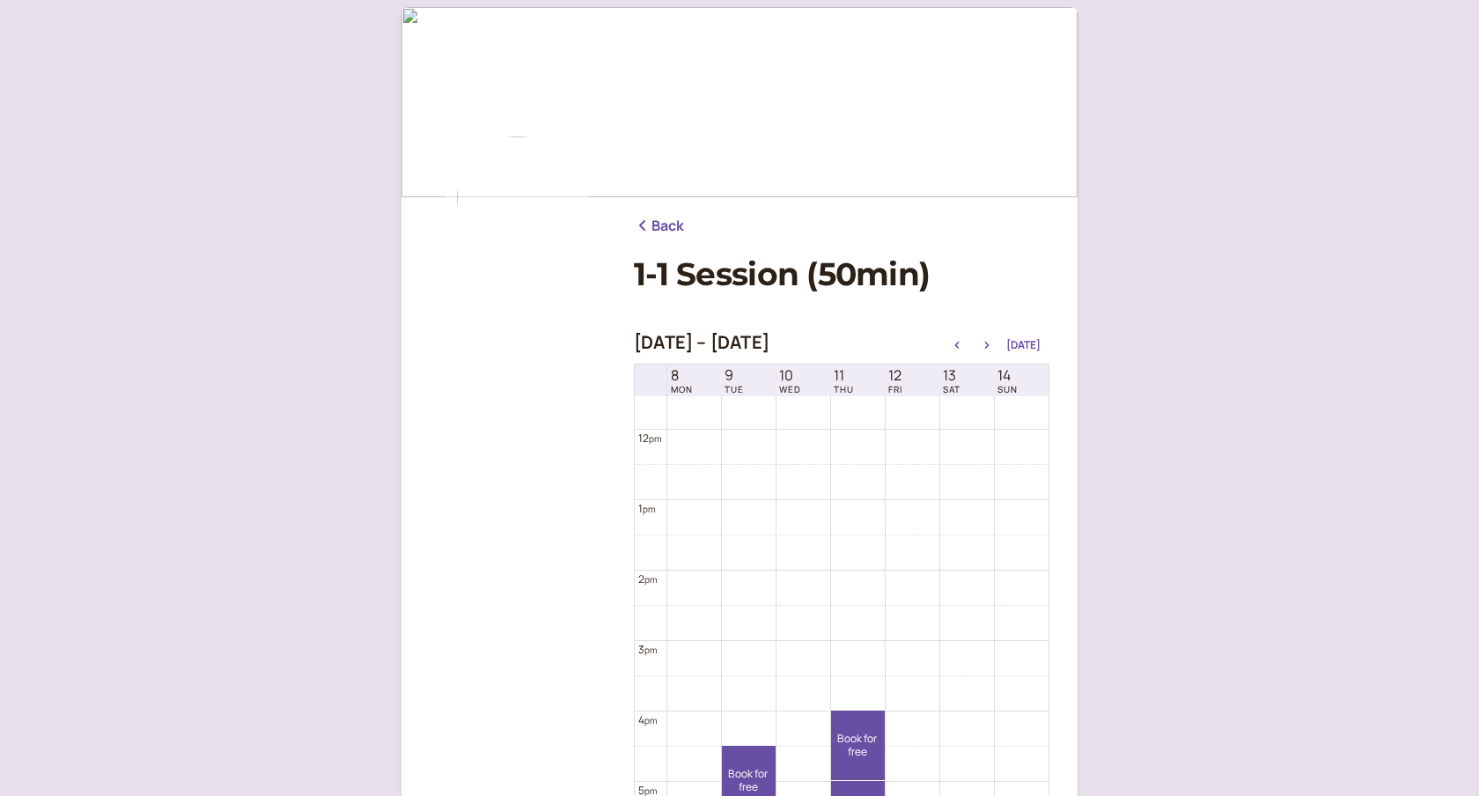
scroll to position [826, 0]
click at [987, 343] on icon "button" at bounding box center [986, 345] width 21 height 7
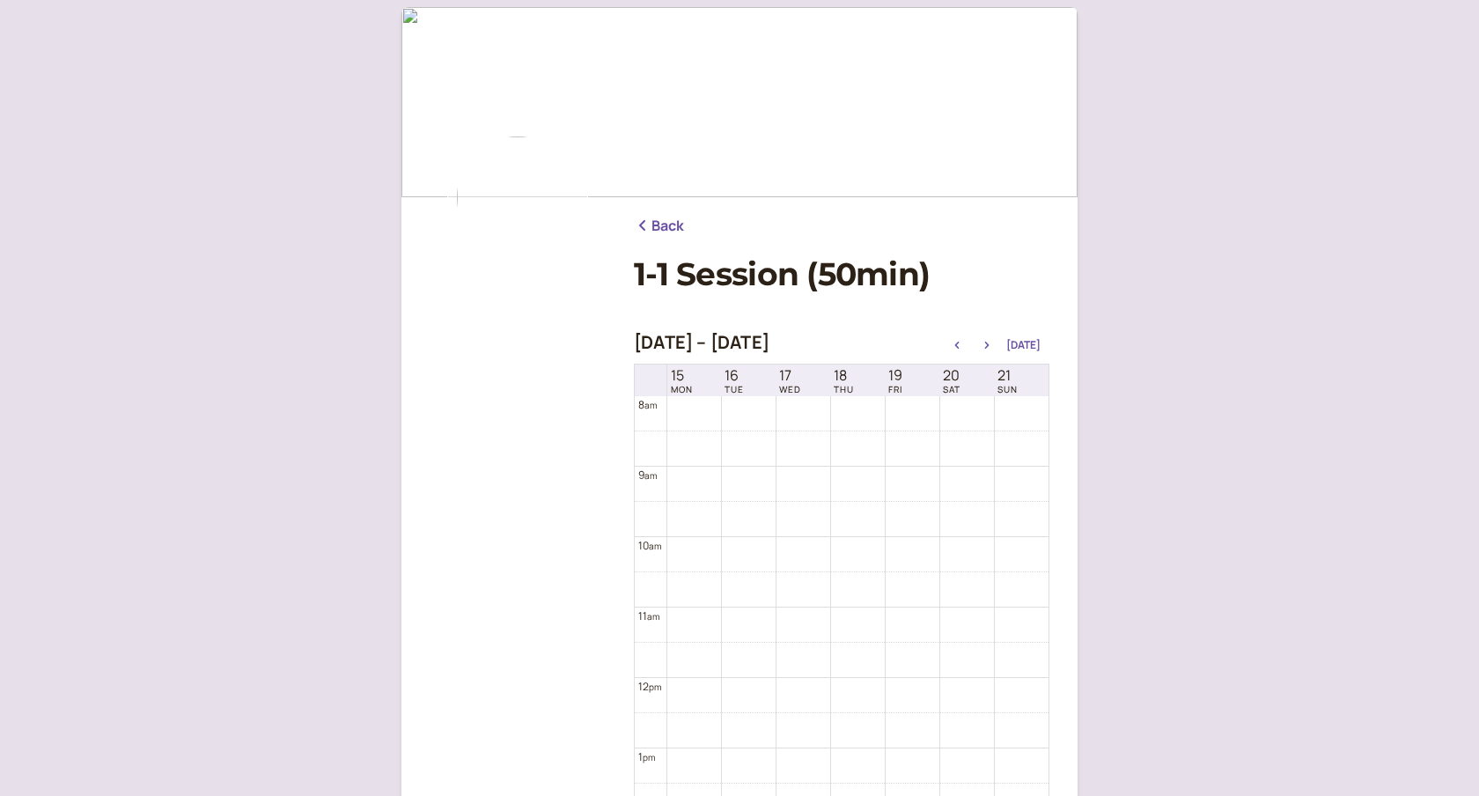
scroll to position [566, 0]
click at [958, 343] on icon "button" at bounding box center [957, 345] width 21 height 7
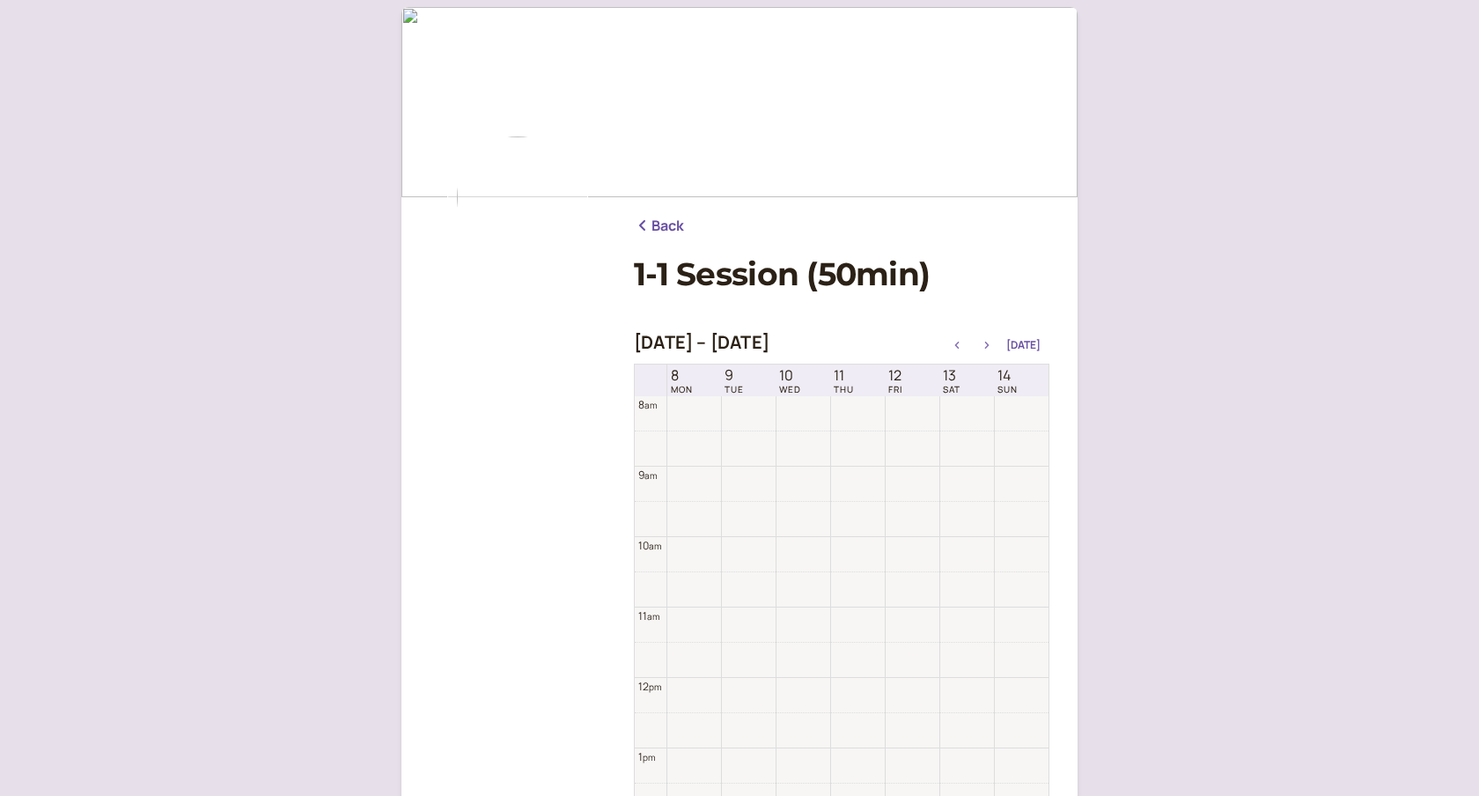
click at [951, 345] on icon "button" at bounding box center [957, 345] width 21 height 7
click at [954, 345] on icon "button" at bounding box center [957, 345] width 21 height 7
click at [966, 347] on icon "button" at bounding box center [957, 345] width 21 height 7
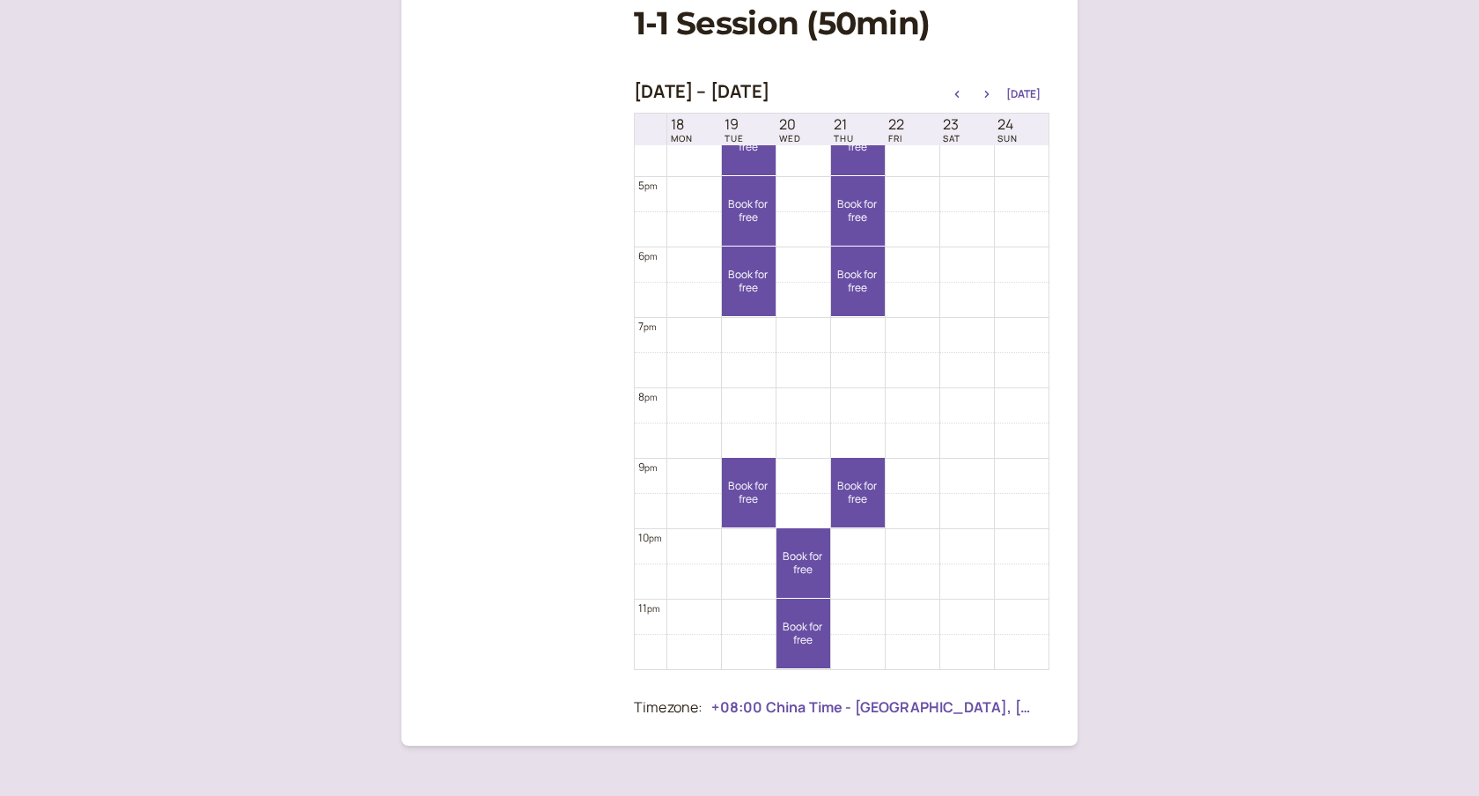
scroll to position [285, 0]
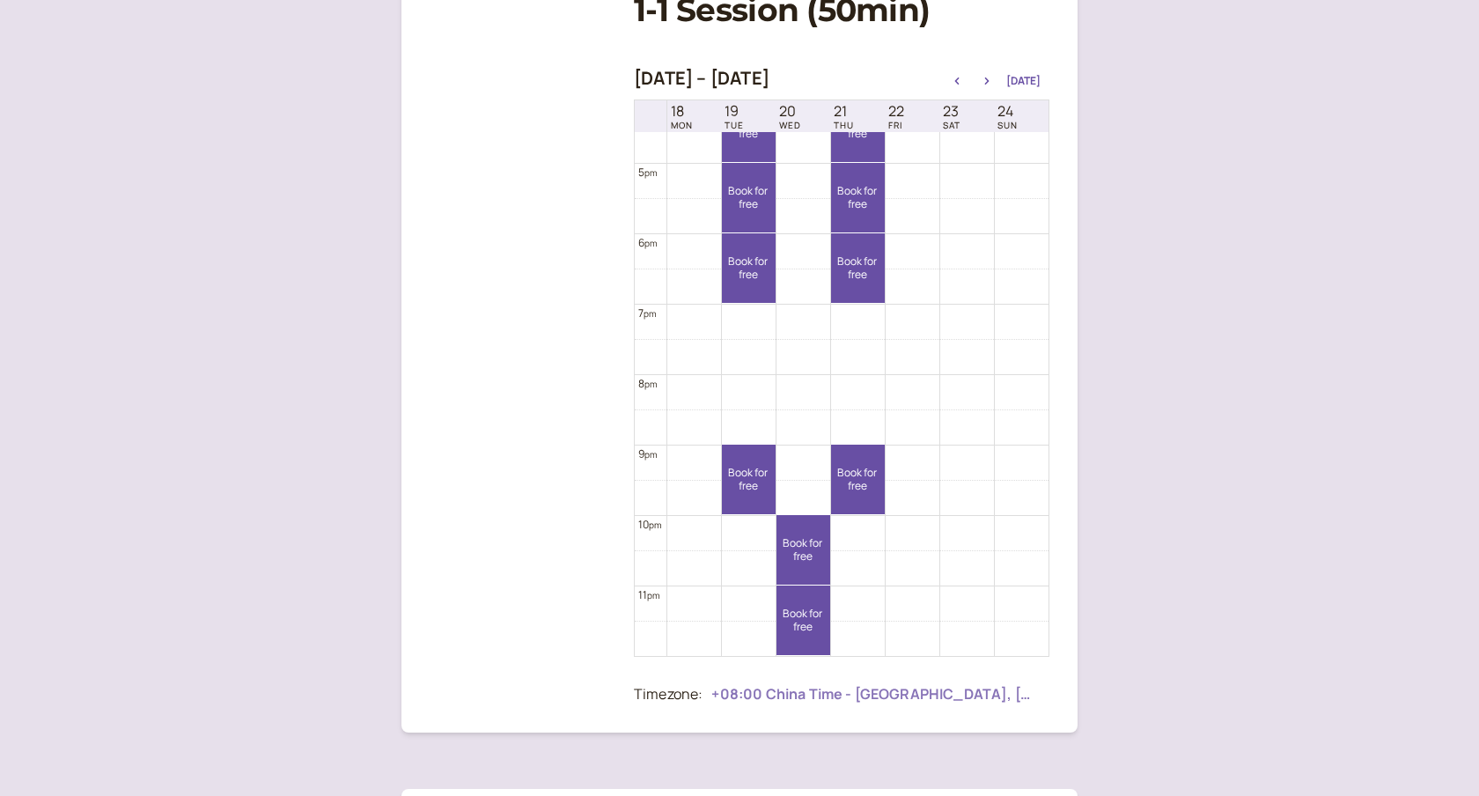
click at [896, 695] on div at bounding box center [875, 695] width 329 height 26
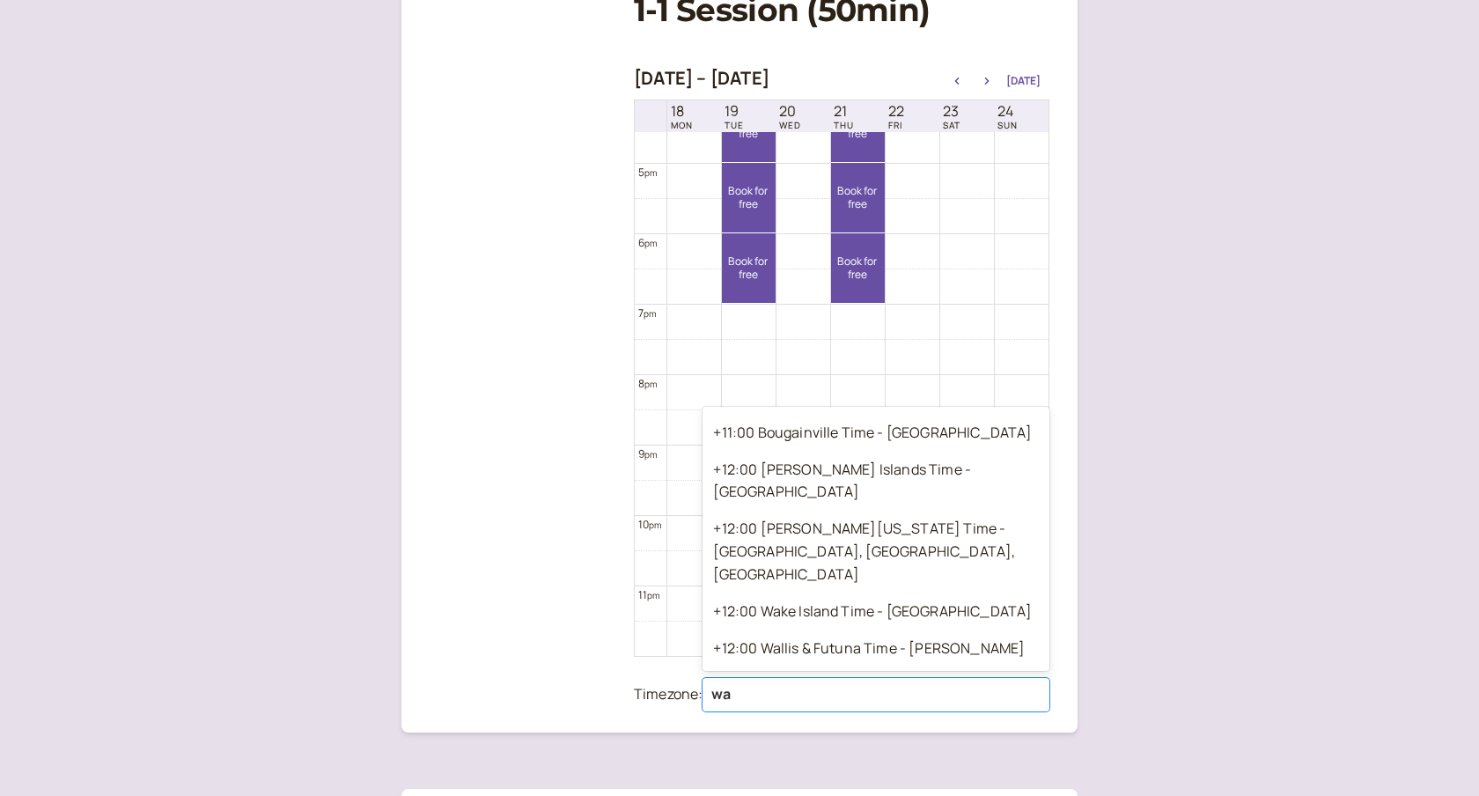
scroll to position [897, 0]
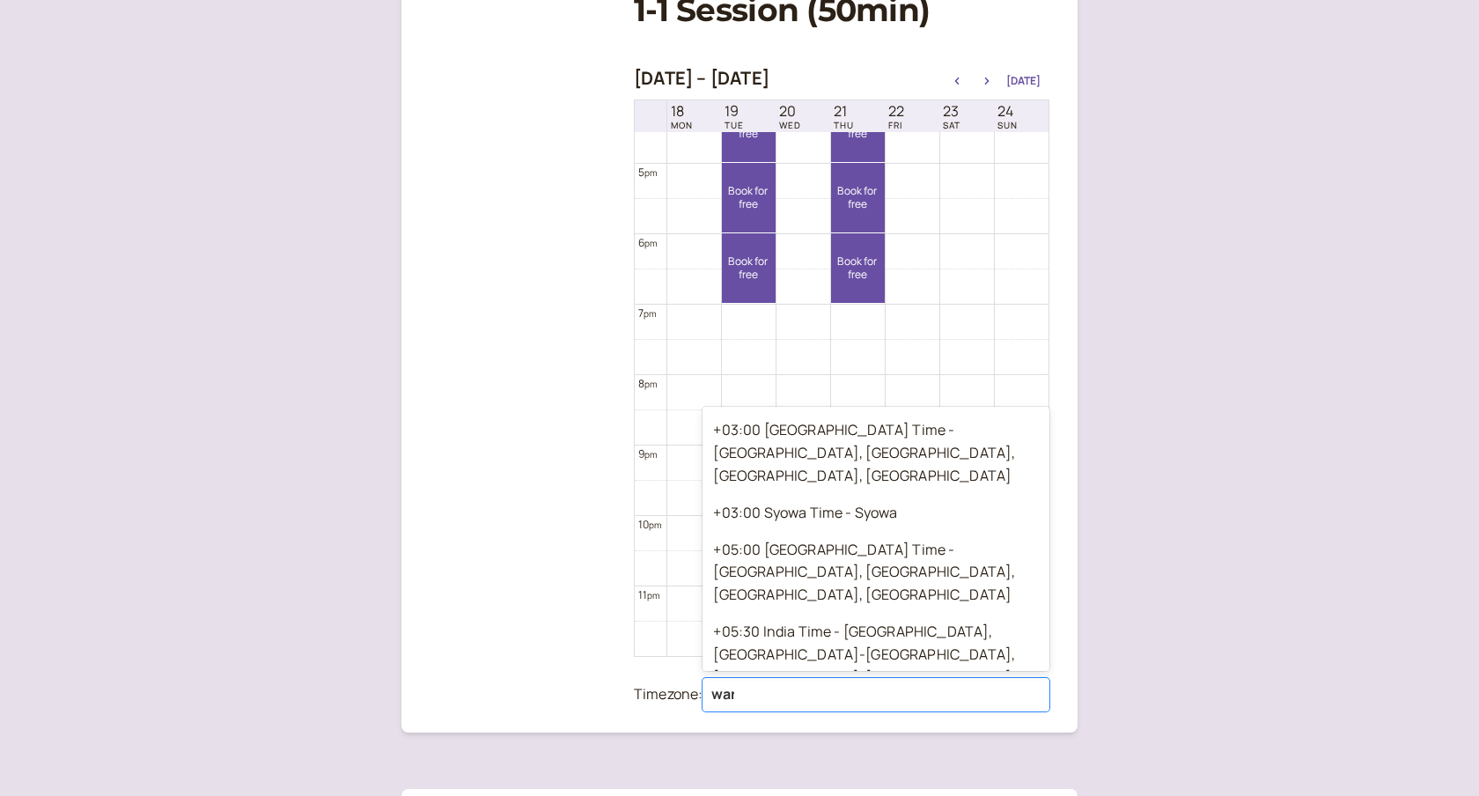
type input "wars"
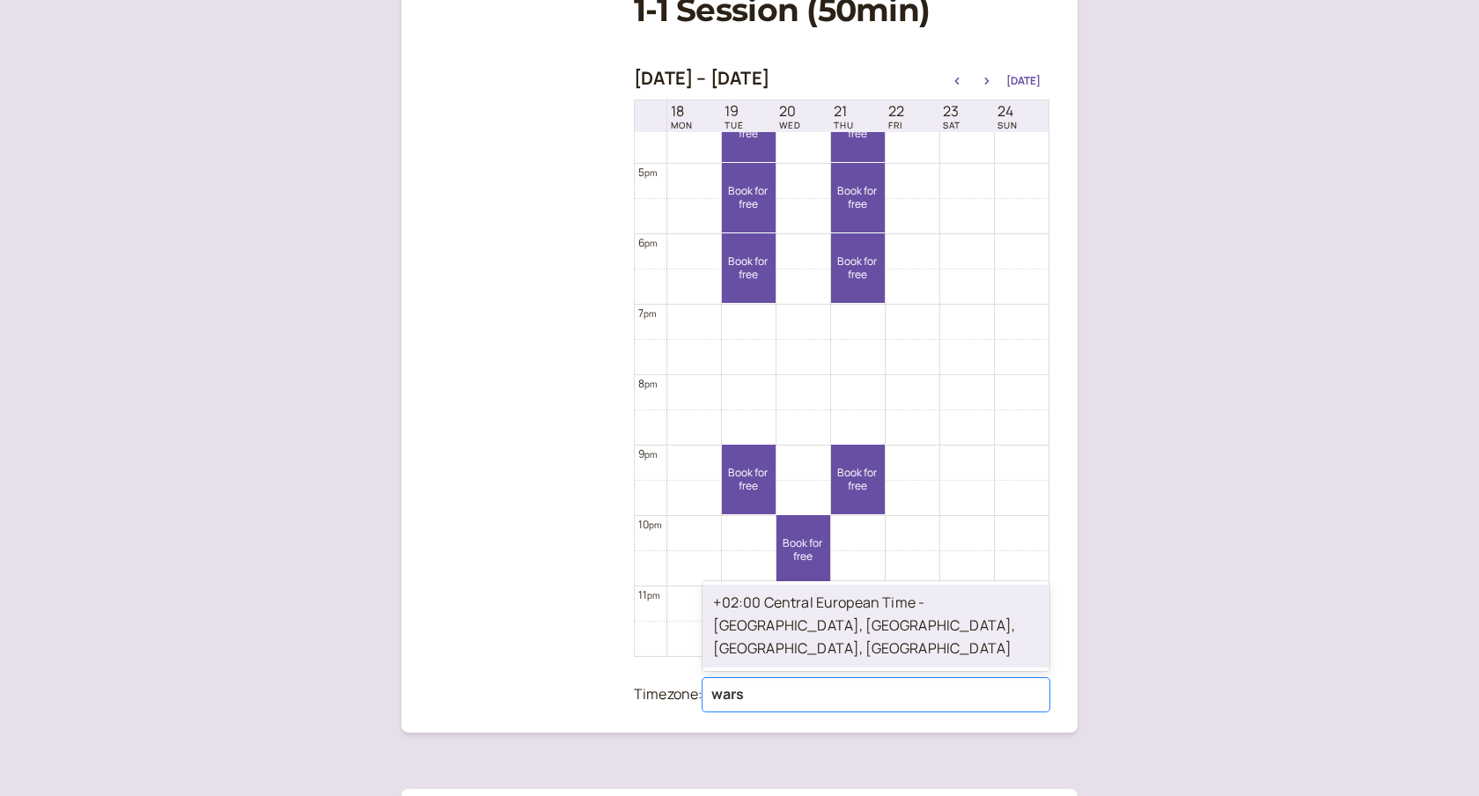
click at [827, 645] on div "+02:00 Central European Time - Warsaw, Łódź, Kraków, Wrocław" at bounding box center [876, 626] width 347 height 83
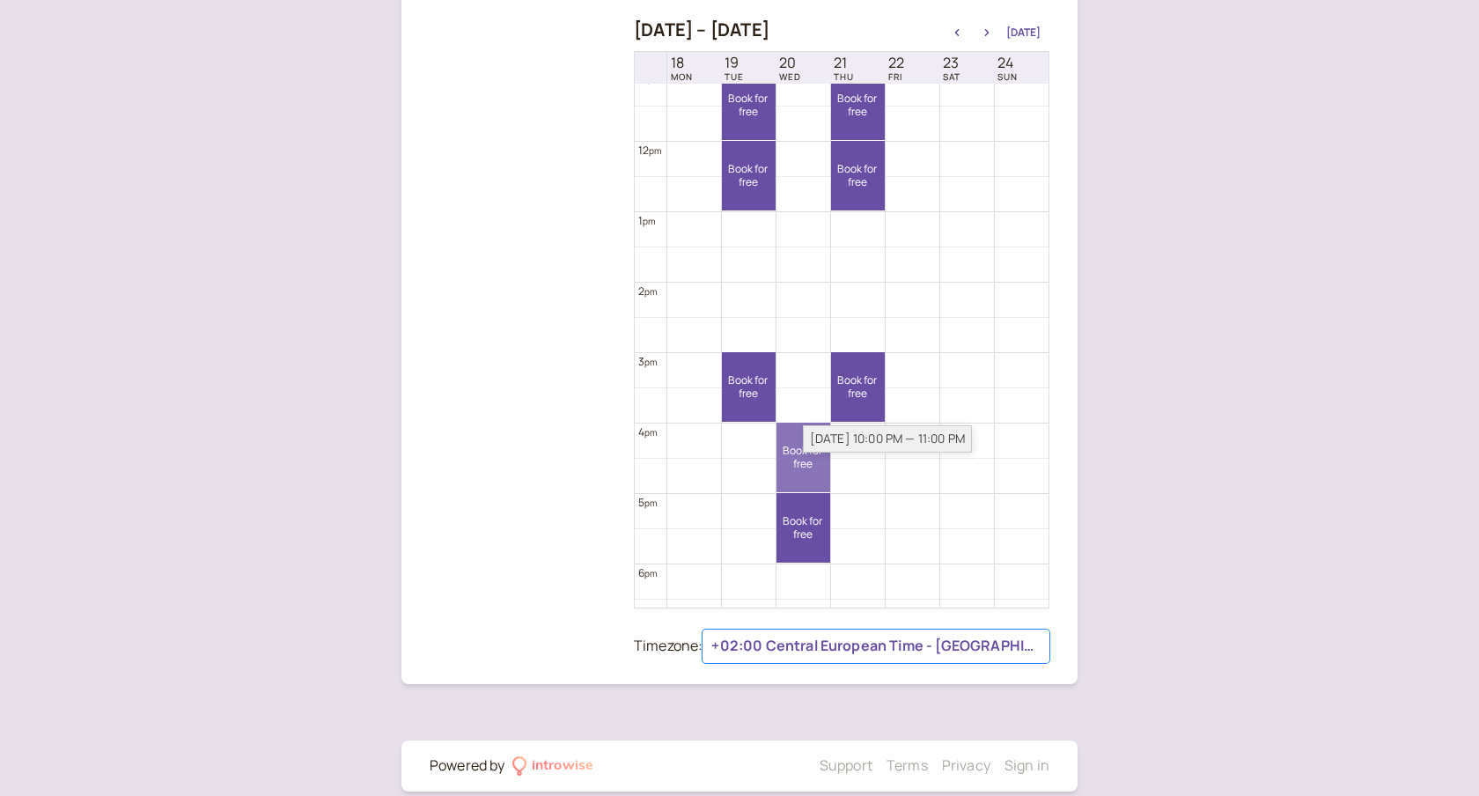
scroll to position [793, 0]
